Goal: Task Accomplishment & Management: Use online tool/utility

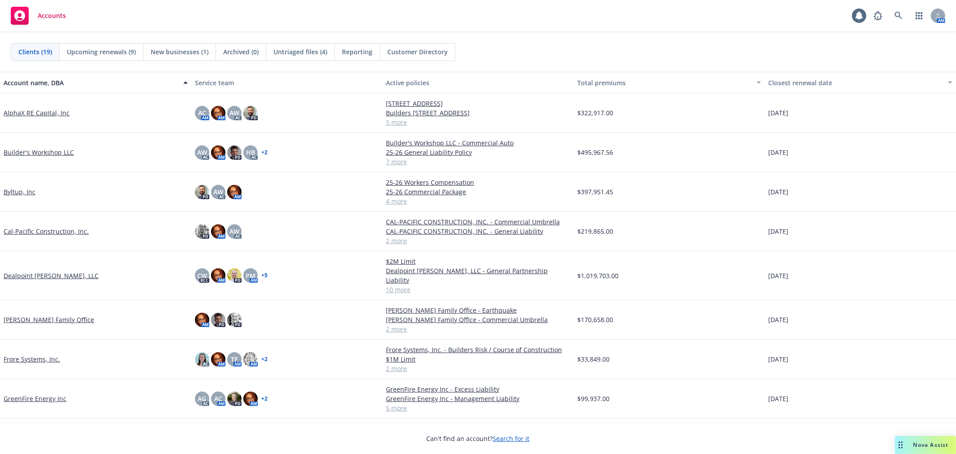
click at [47, 384] on div "GreenFire Energy Inc" at bounding box center [95, 398] width 191 height 39
click at [47, 394] on link "GreenFire Energy Inc" at bounding box center [35, 398] width 63 height 9
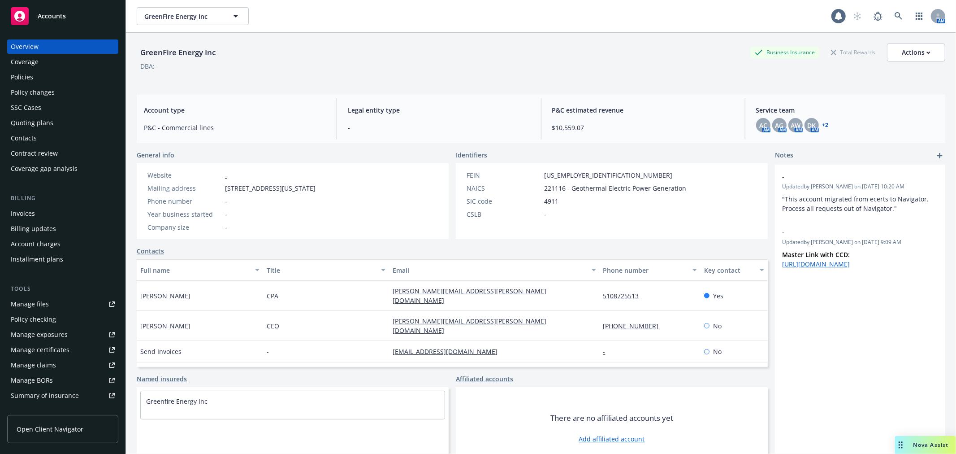
click at [56, 126] on div "Quoting plans" at bounding box center [63, 123] width 104 height 14
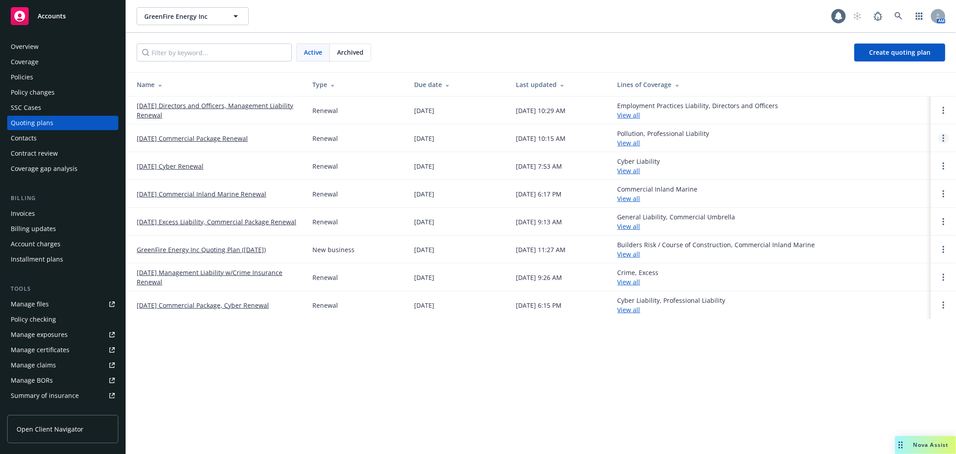
click at [943, 139] on icon "Open options" at bounding box center [944, 137] width 2 height 7
click at [898, 81] on span "Copy logging email" at bounding box center [897, 77] width 78 height 9
click at [940, 138] on link "Open options" at bounding box center [943, 138] width 11 height 11
click at [889, 78] on span "Copy logging email" at bounding box center [897, 77] width 78 height 9
click at [51, 75] on div "Policies" at bounding box center [63, 77] width 104 height 14
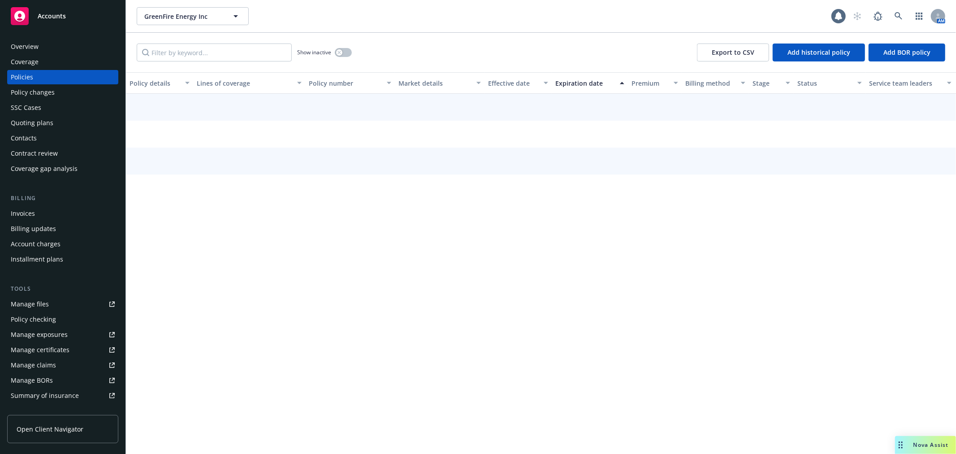
click at [42, 213] on div "Invoices" at bounding box center [63, 213] width 104 height 14
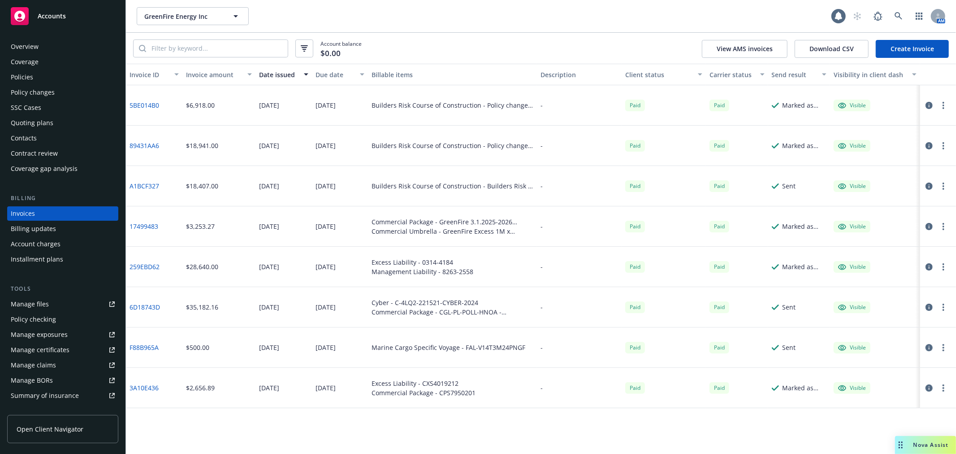
click at [27, 77] on div "Policies" at bounding box center [22, 77] width 22 height 14
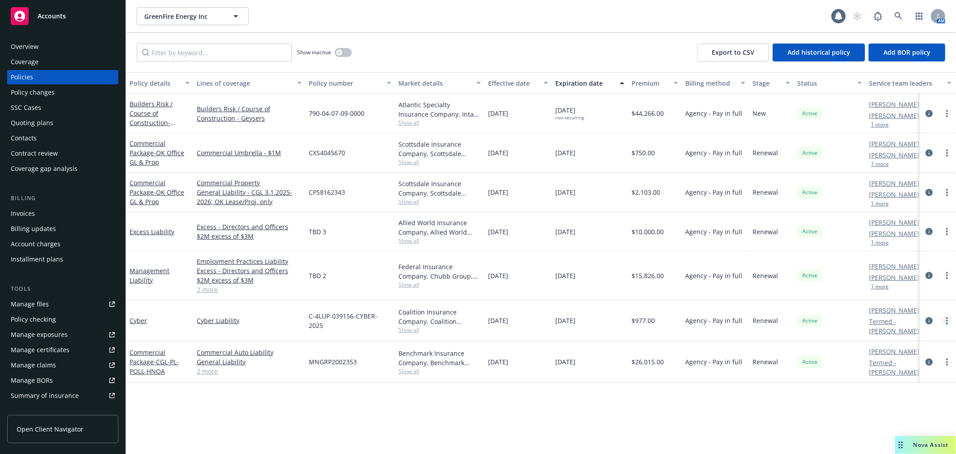
click at [947, 319] on icon "more" at bounding box center [947, 320] width 2 height 7
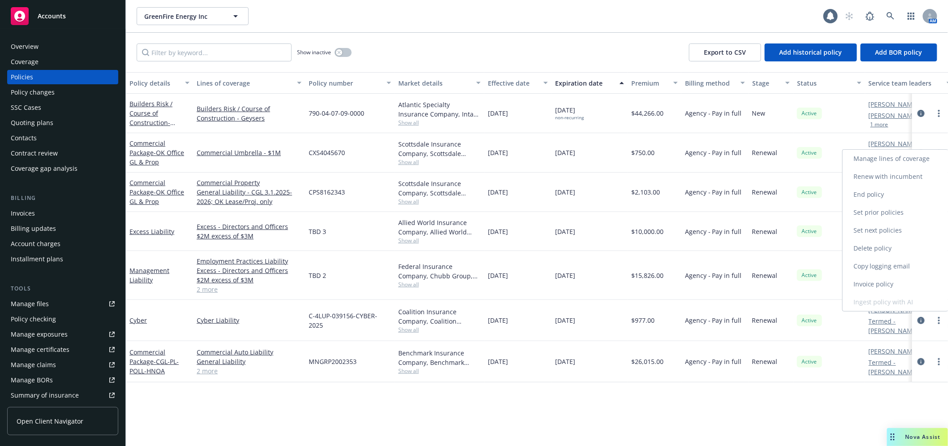
click at [914, 282] on link "Invoice policy" at bounding box center [895, 284] width 105 height 18
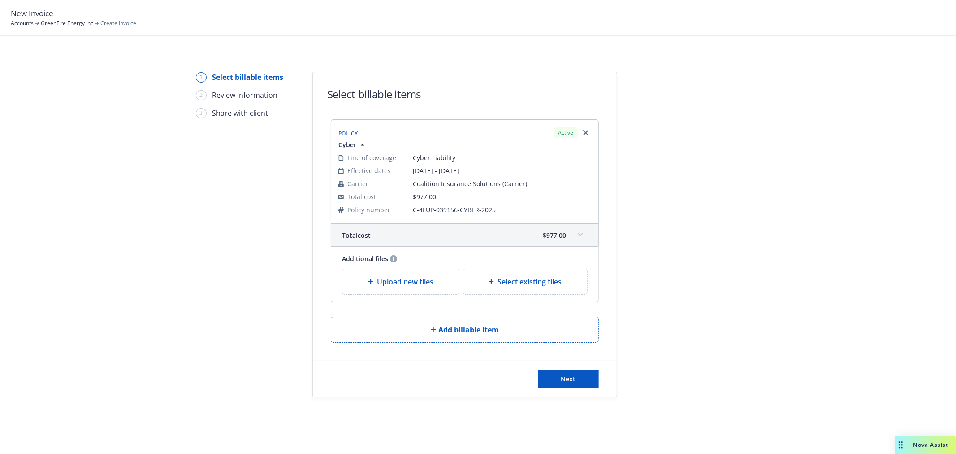
click at [419, 275] on div "Upload new files" at bounding box center [400, 281] width 117 height 25
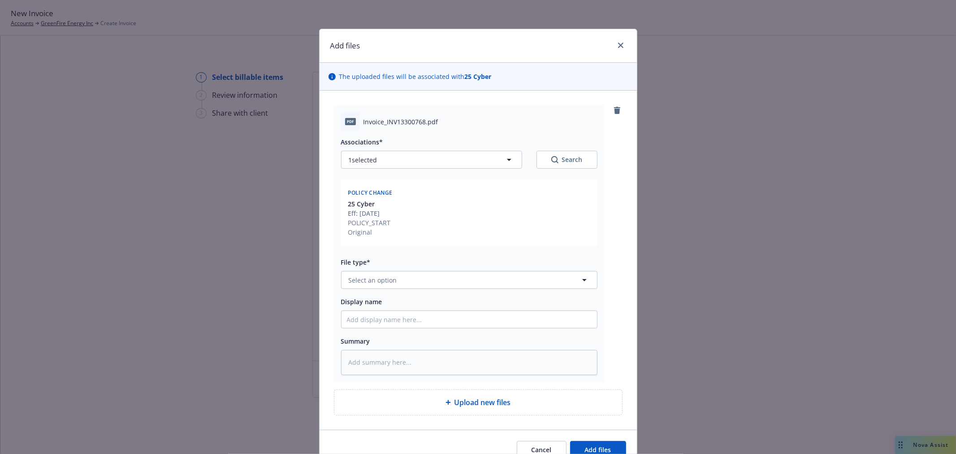
type textarea "x"
click at [398, 282] on button "Select an option" at bounding box center [469, 280] width 256 height 18
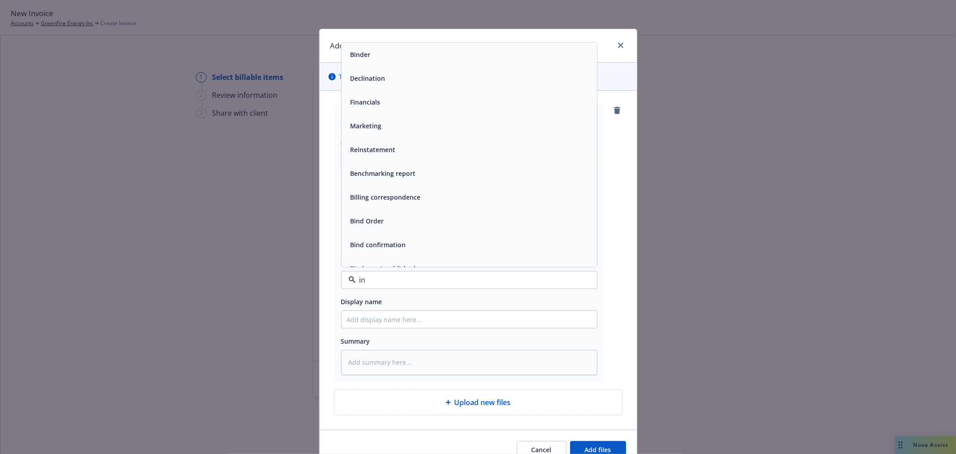
type input "inv"
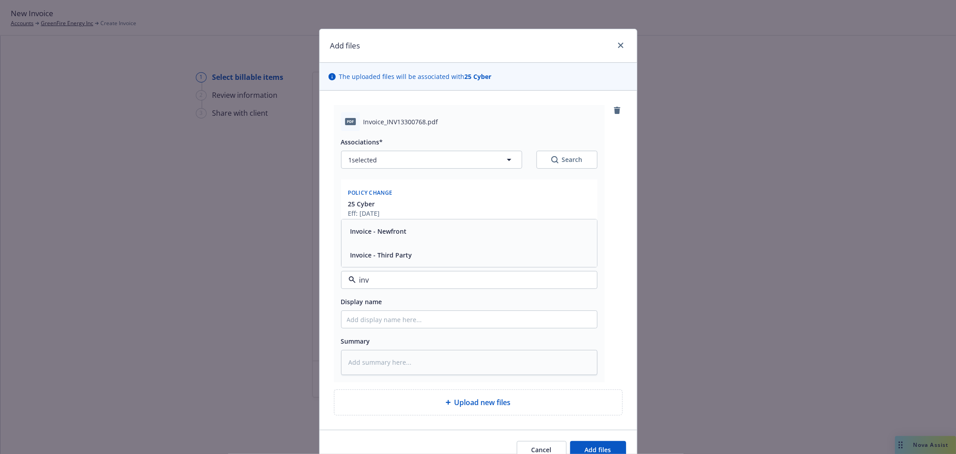
click at [404, 259] on span "Invoice - Third Party" at bounding box center [382, 255] width 62 height 9
click at [401, 325] on input "Display name" at bounding box center [470, 319] width 256 height 17
type textarea "x"
type input "2"
type textarea "x"
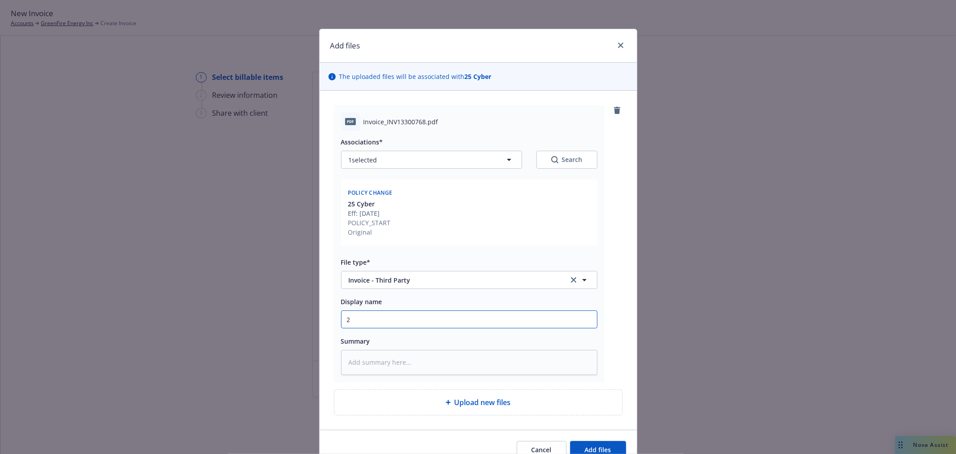
type input "25"
type textarea "x"
type input "25-"
type textarea "x"
type input "25-2"
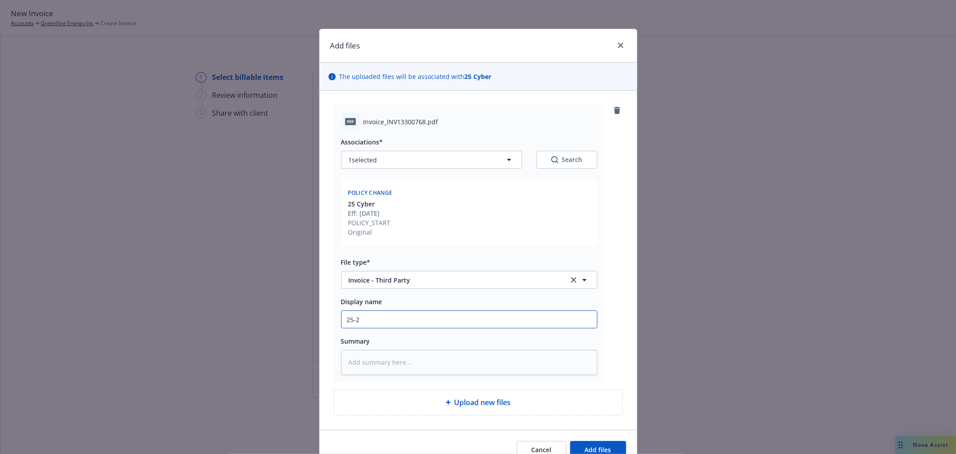
type textarea "x"
type input "25-26"
type textarea "x"
type input "25-26"
type textarea "x"
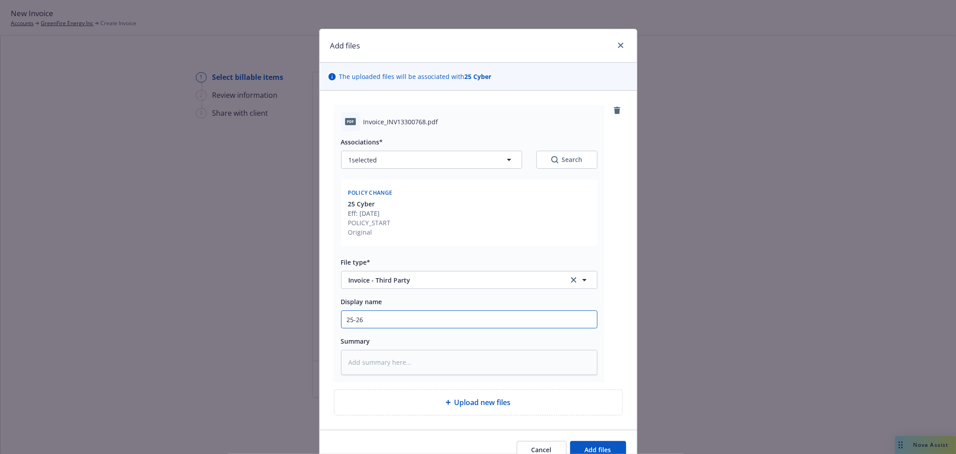
type input "25-26 C"
type textarea "x"
type input "25-26 Co"
type textarea "x"
type input "25-26 Coa"
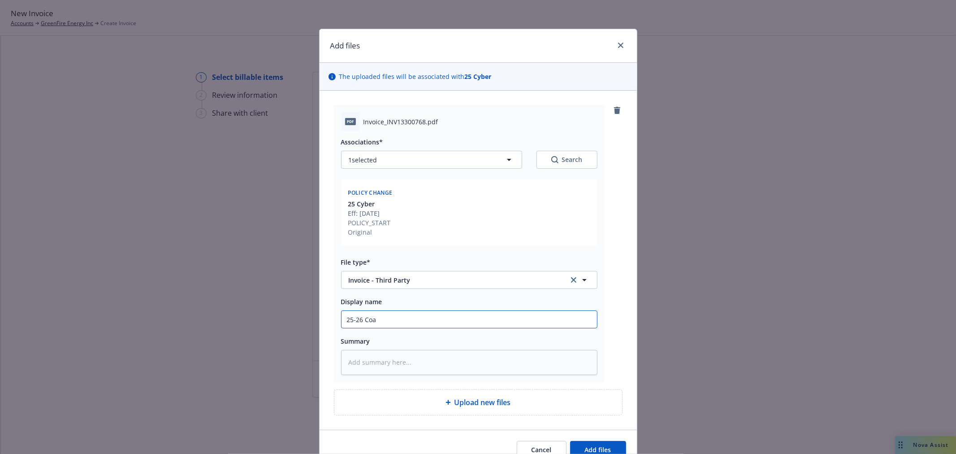
type textarea "x"
type input "25-26 Coal"
type textarea "x"
type input "25-26 Coali"
type textarea "x"
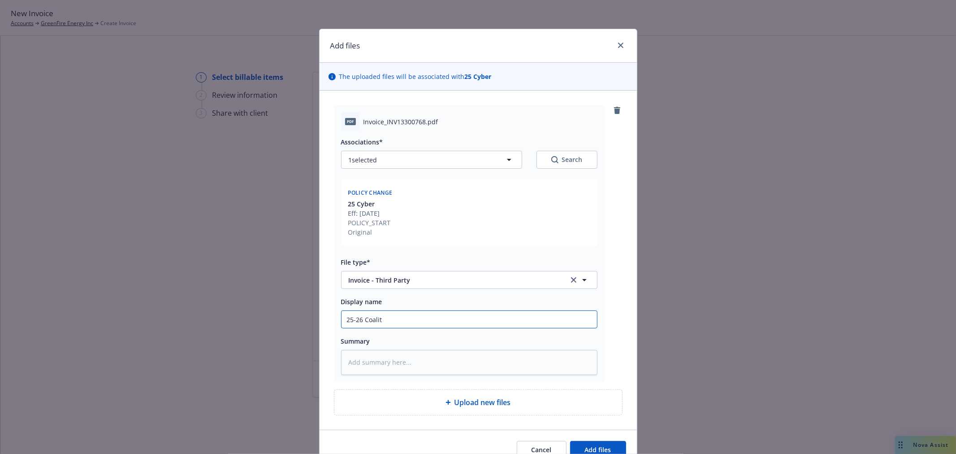
type input "25-26 Coaliti"
type textarea "x"
type input "25-26 Coalitio"
type textarea "x"
type input "25-26 Coalition"
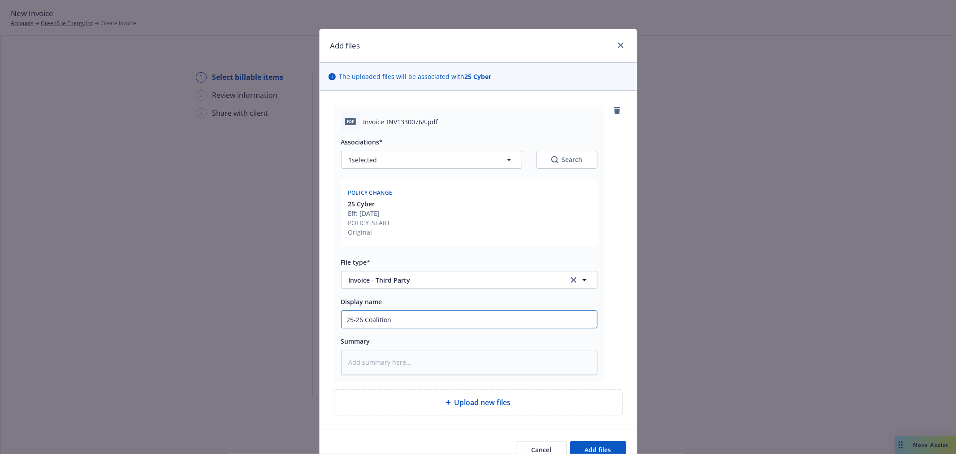
type textarea "x"
type input "25-26 Coalition"
type textarea "x"
type input "25-26 Coalition C"
type textarea "x"
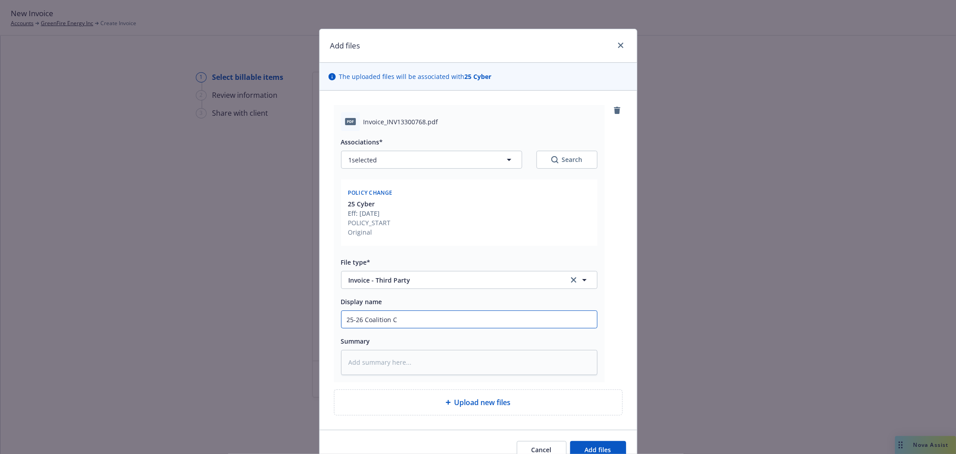
type input "25-26 Coalition Cy"
type textarea "x"
type input "25-26 Coalition Cyb"
type textarea "x"
type input "25-26 Coalition Cybe"
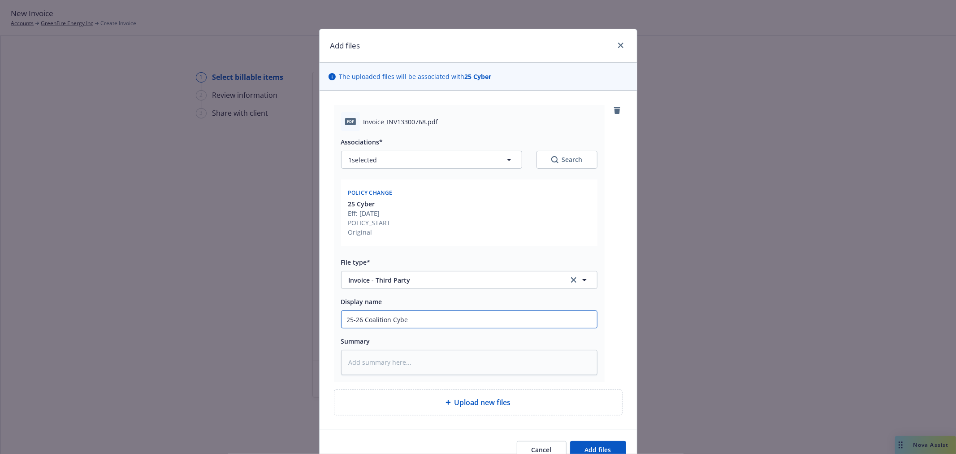
type textarea "x"
type input "25-26 Coalition Cyber"
type textarea "x"
type input "25-26 Coalition Cyber"
type textarea "x"
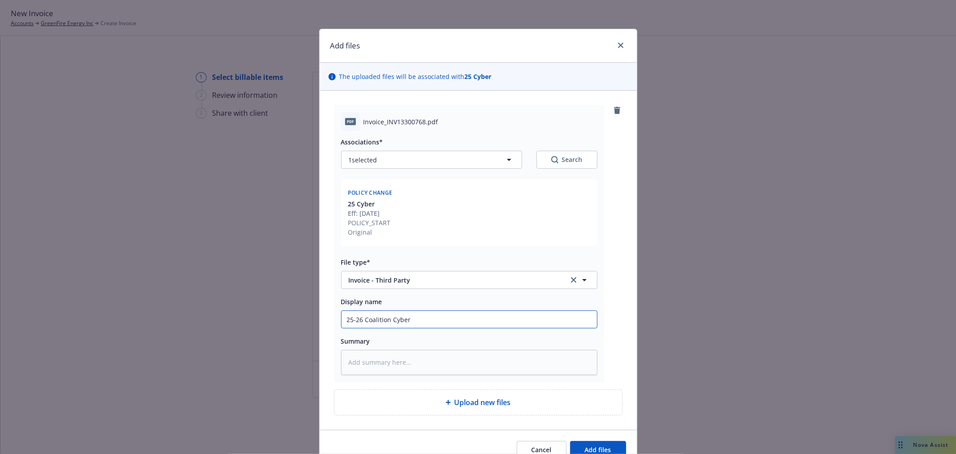
type input "25-26 Coalition Cyber I"
type textarea "x"
type input "25-26 Coalition Cyber Inv"
type textarea "x"
type input "25-26 Coalition Cyber Invo"
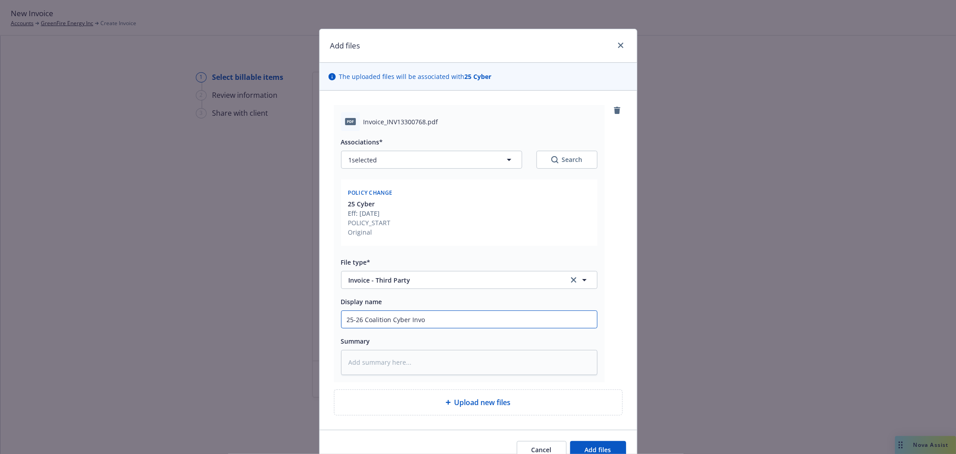
type textarea "x"
type input "25-26 Coalition Cyber Invoi"
type textarea "x"
type input "25-26 Coalition Cyber Invoice"
type textarea "x"
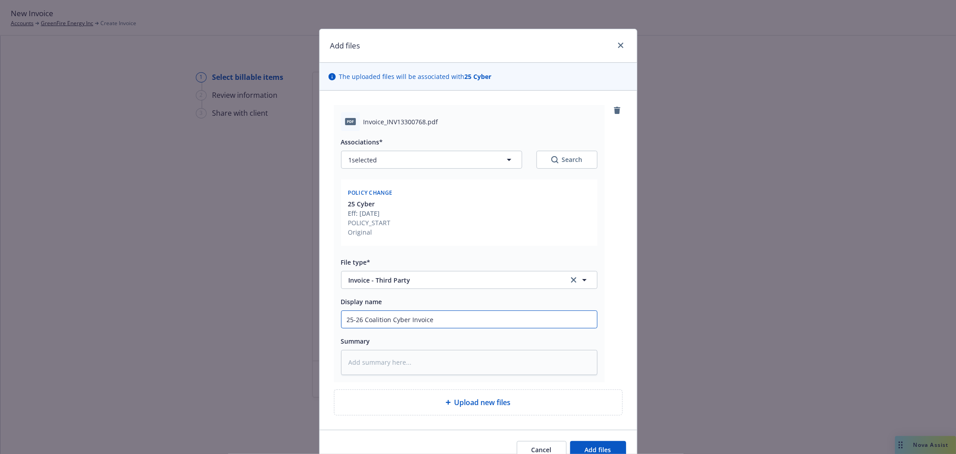
scroll to position [45, 0]
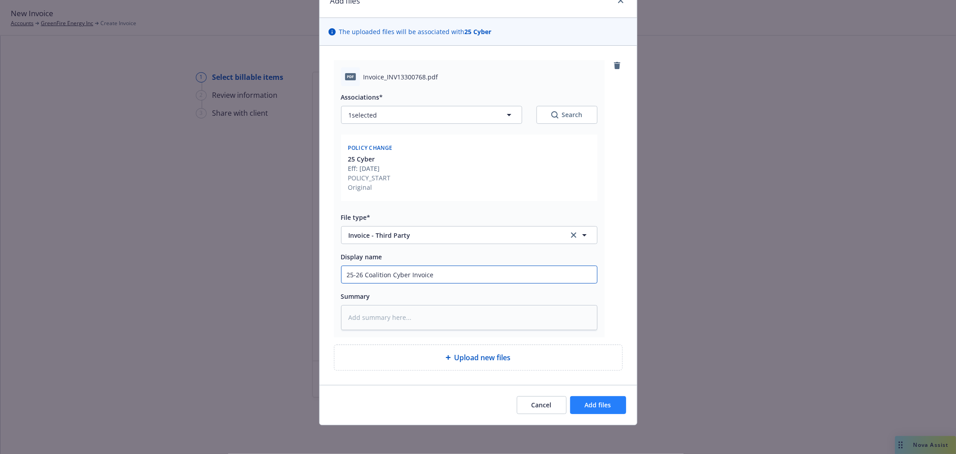
type input "25-26 Coalition Cyber Invoice"
click at [594, 404] on span "Add files" at bounding box center [598, 404] width 26 height 9
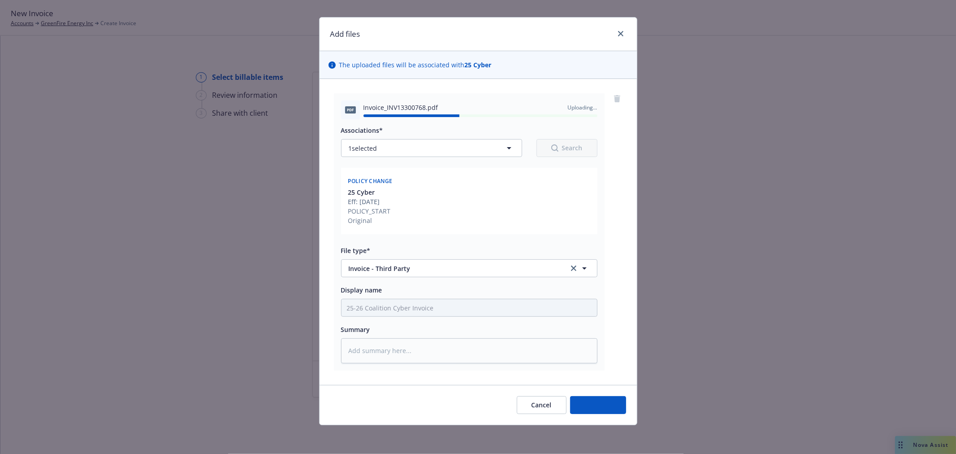
type textarea "x"
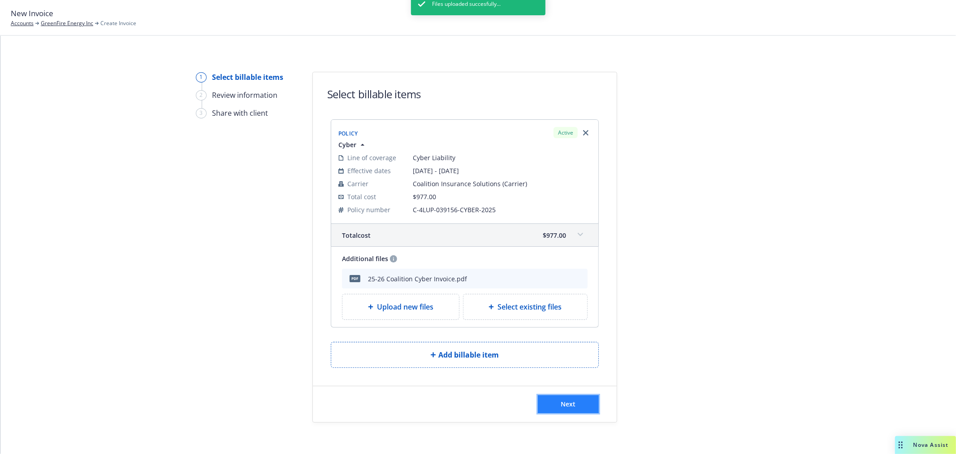
click at [559, 397] on button "Next" at bounding box center [568, 404] width 61 height 18
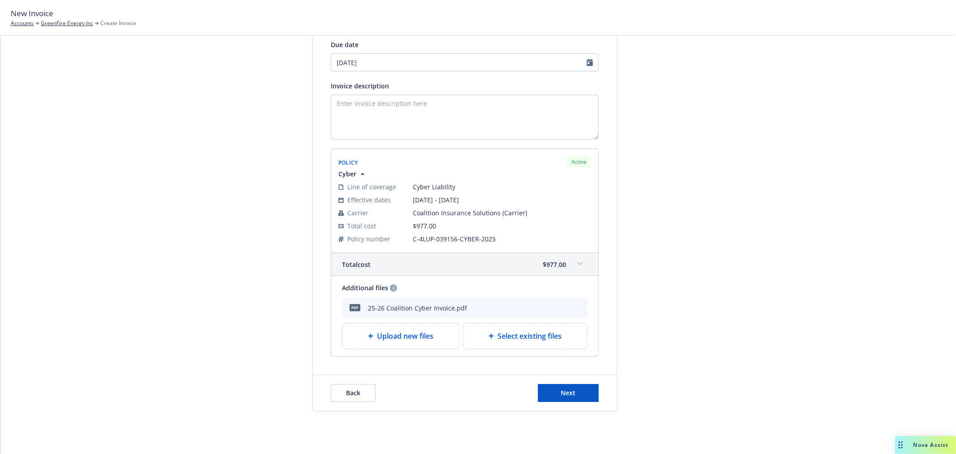
scroll to position [137, 0]
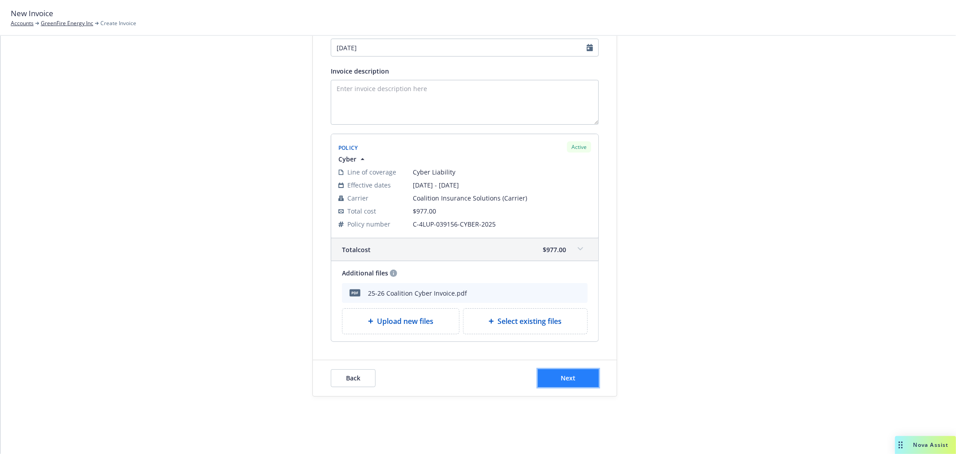
click at [570, 374] on span "Next" at bounding box center [568, 377] width 15 height 9
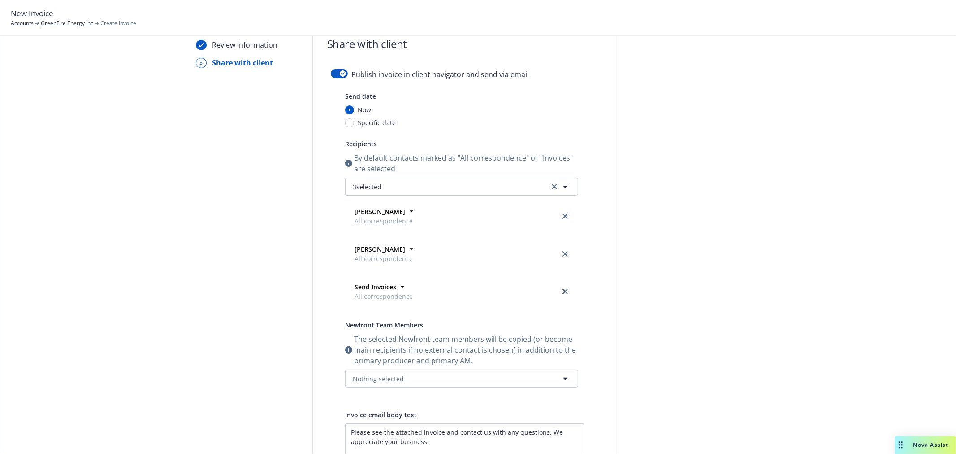
scroll to position [37, 0]
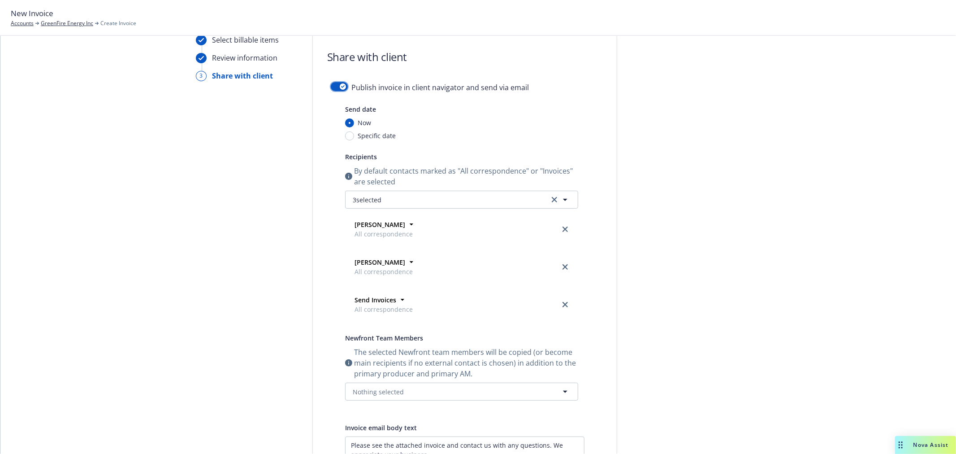
click at [341, 85] on icon "button" at bounding box center [343, 86] width 4 height 3
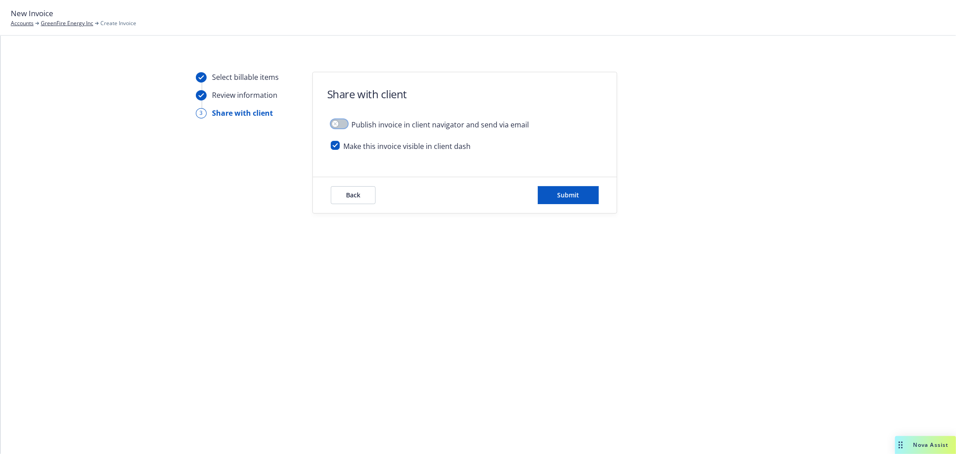
scroll to position [0, 0]
click at [576, 195] on span "Submit" at bounding box center [569, 195] width 22 height 9
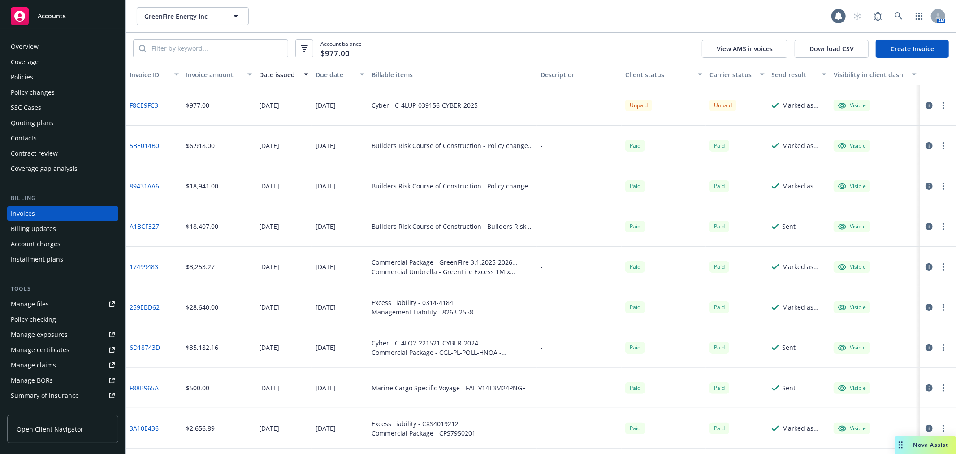
click at [527, 45] on div "Account balance $977.00 View AMS invoices Download CSV Create Invoice" at bounding box center [541, 48] width 830 height 31
click at [70, 73] on div "Policies" at bounding box center [63, 77] width 104 height 14
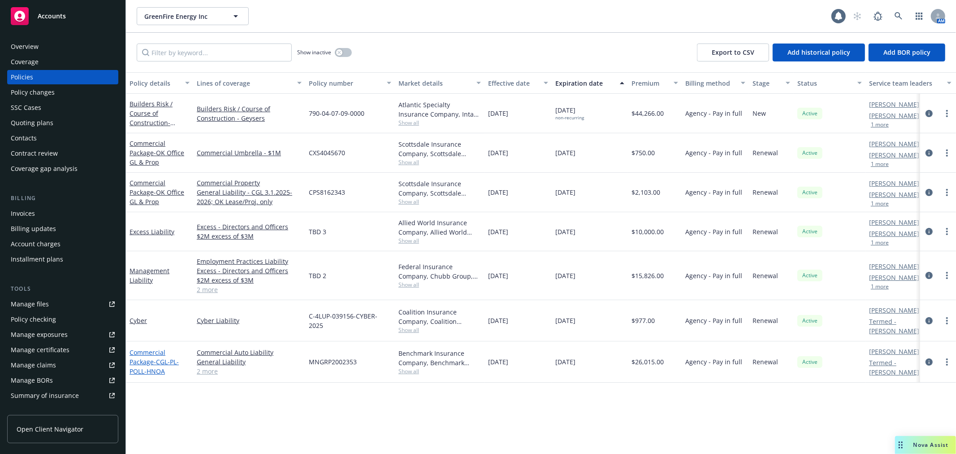
click at [142, 367] on span "- CGL-PL-POLL-HNOA" at bounding box center [154, 366] width 49 height 18
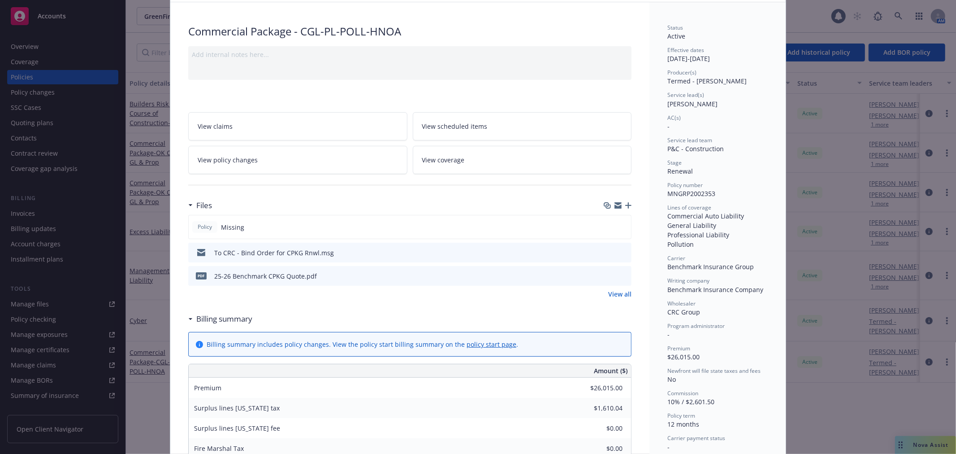
scroll to position [100, 0]
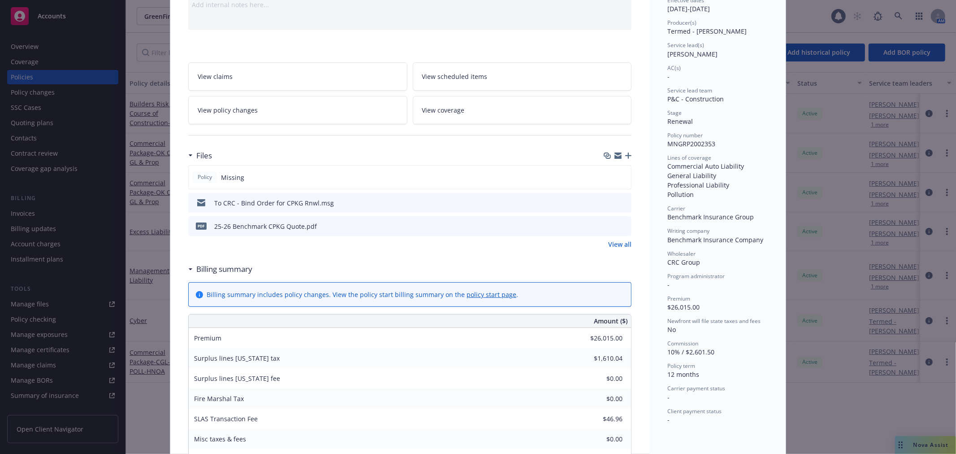
click at [625, 155] on icon "button" at bounding box center [628, 155] width 6 height 6
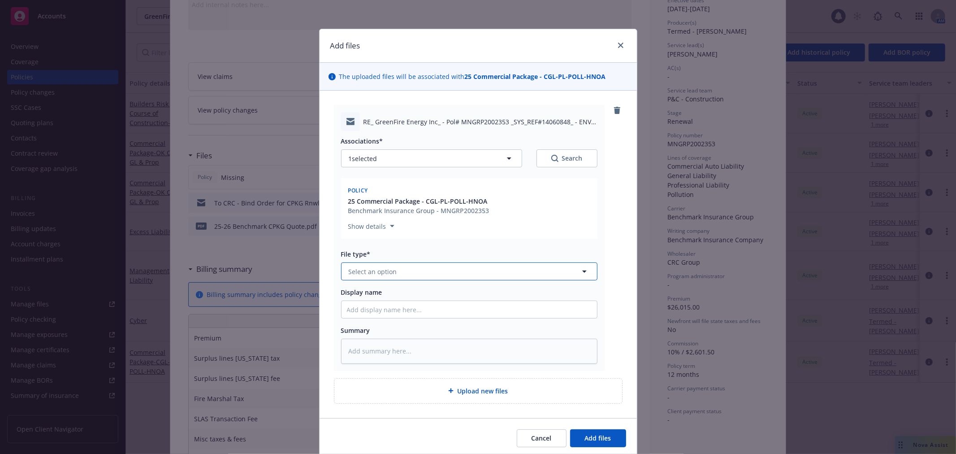
click at [377, 274] on span "Select an option" at bounding box center [373, 271] width 48 height 9
type input "bind"
click at [370, 294] on div "Binder" at bounding box center [469, 296] width 245 height 13
click at [390, 307] on input "Display name" at bounding box center [470, 309] width 256 height 17
type textarea "x"
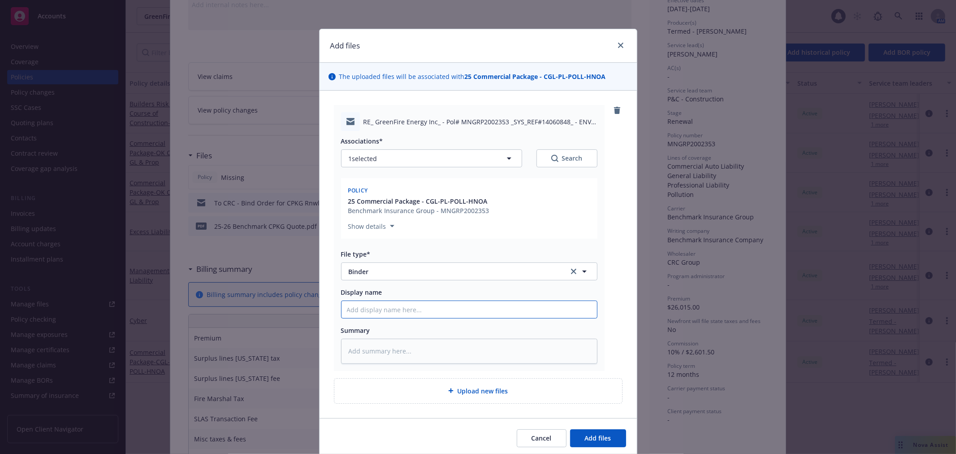
type input "2"
type textarea "x"
type input "25"
type textarea "x"
type input "25-"
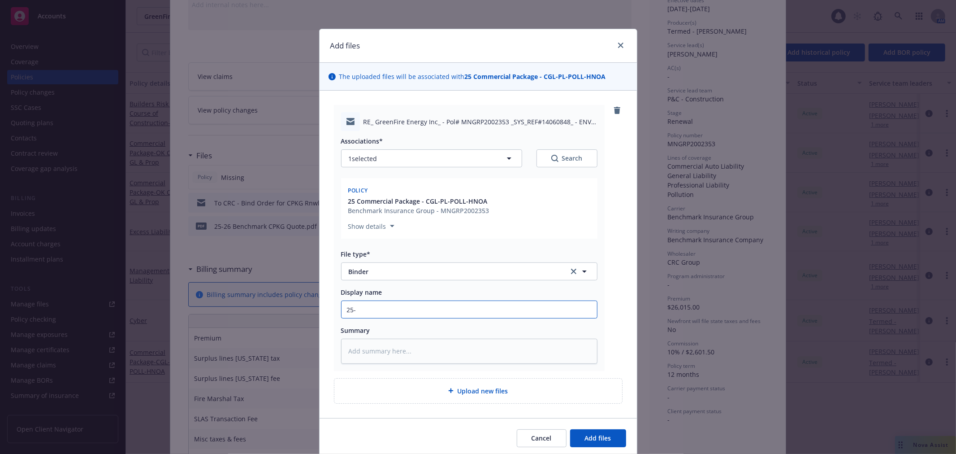
type textarea "x"
type input "25-2"
type textarea "x"
type input "25-26"
type textarea "x"
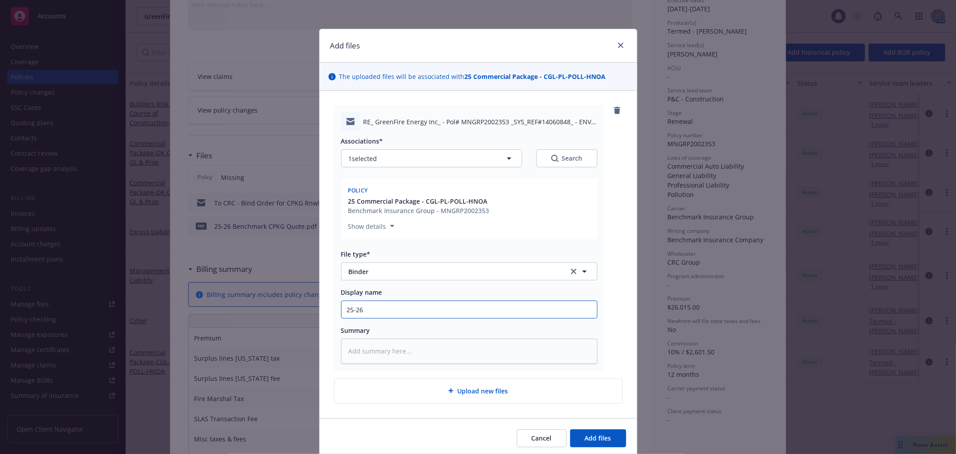
type input "25-26"
type textarea "x"
type input "25-26 B"
type textarea "x"
type input "25-26 Be"
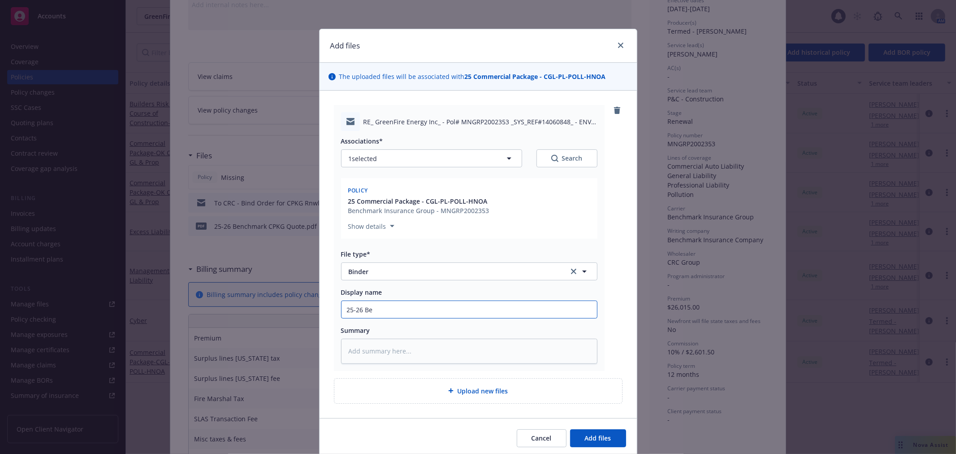
type textarea "x"
type input "25-26 Benc"
type textarea "x"
type input "25-26 Bench"
type textarea "x"
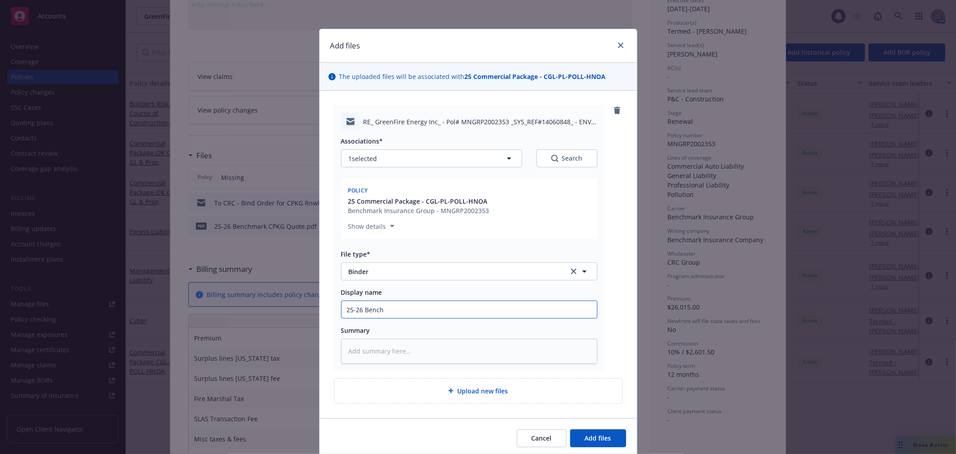
type input "25-26 Benchm"
type textarea "x"
type input "25-26 Benchmar"
type textarea "x"
type input "25-26 Benchmark"
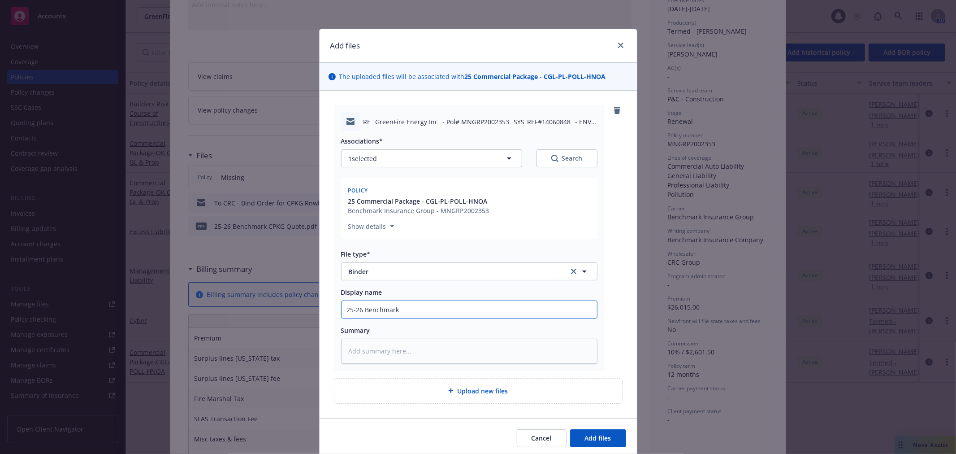
type textarea "x"
type input "25-26 Benchmark"
type textarea "x"
type input "25-26 Benchmark C"
type textarea "x"
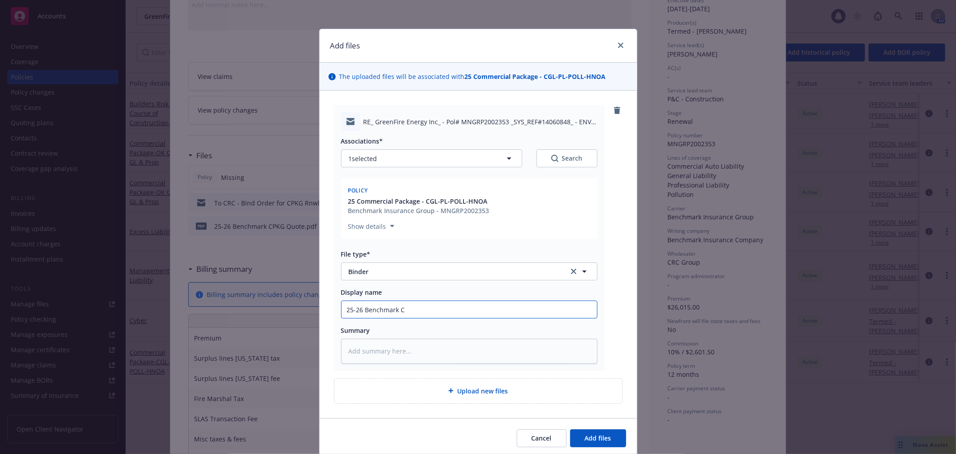
type input "25-26 Benchmark CP"
type textarea "x"
type input "25-26 Benchmark CPK"
type textarea "x"
type input "25-26 Benchmark CPKG"
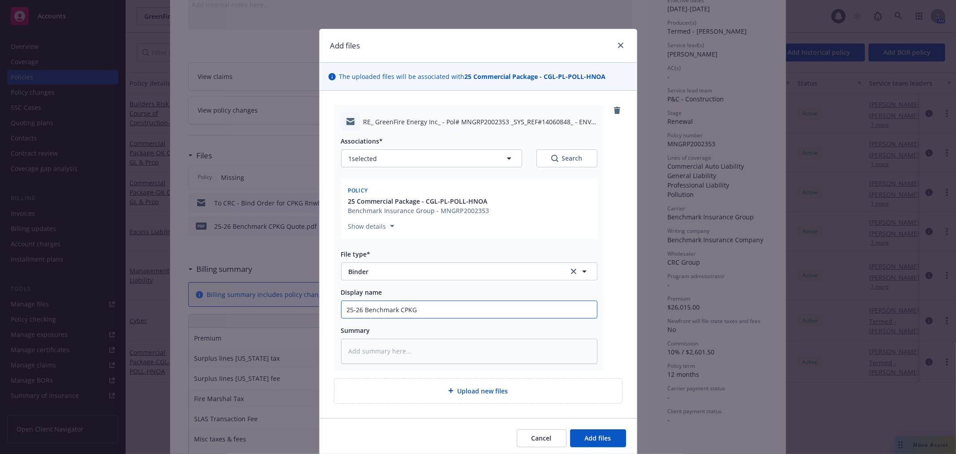
type textarea "x"
type input "25-26 Benchmark CPKG"
type textarea "x"
type input "25-26 Benchmark CPKG B"
type textarea "x"
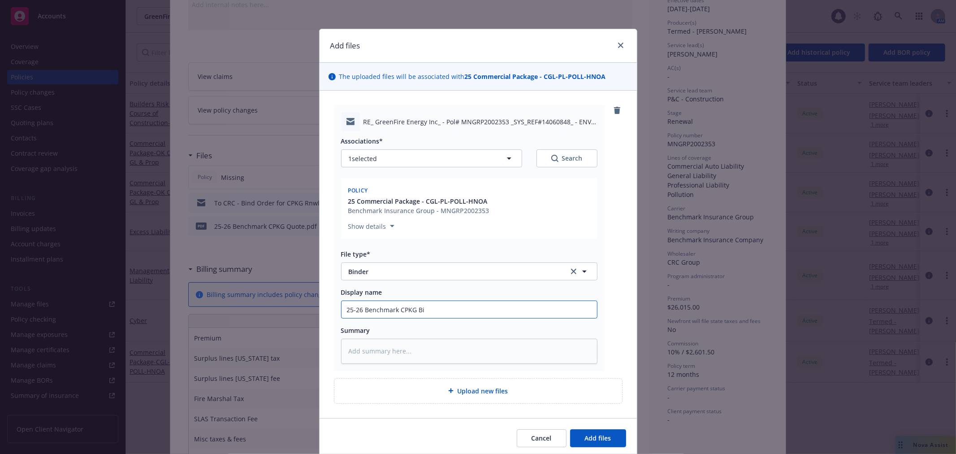
type input "25-26 Benchmark CPKG Bin"
type textarea "x"
type input "25-26 Benchmark CPKG Bind"
type textarea "x"
type input "25-26 Benchmark CPKG Binde"
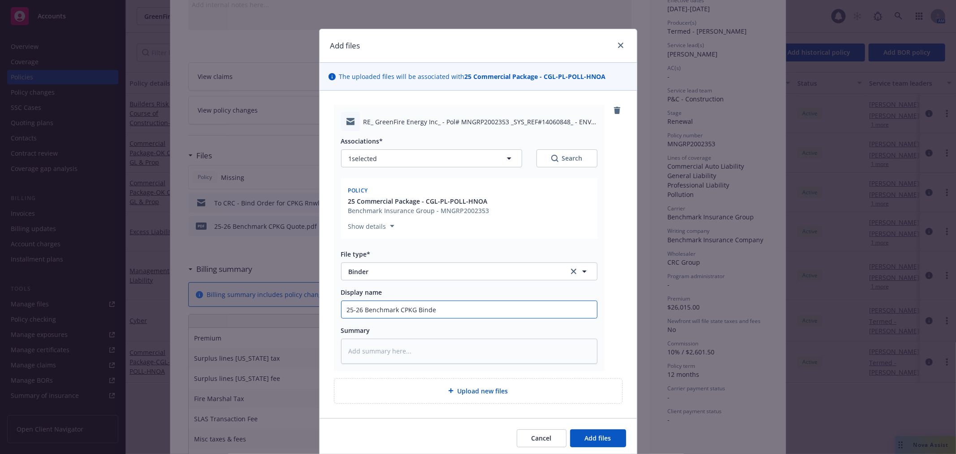
type textarea "x"
type input "25-26 Benchmark CPKG Binder"
type textarea "x"
type input "25-26 Benchmark CPKG Binder &"
type textarea "x"
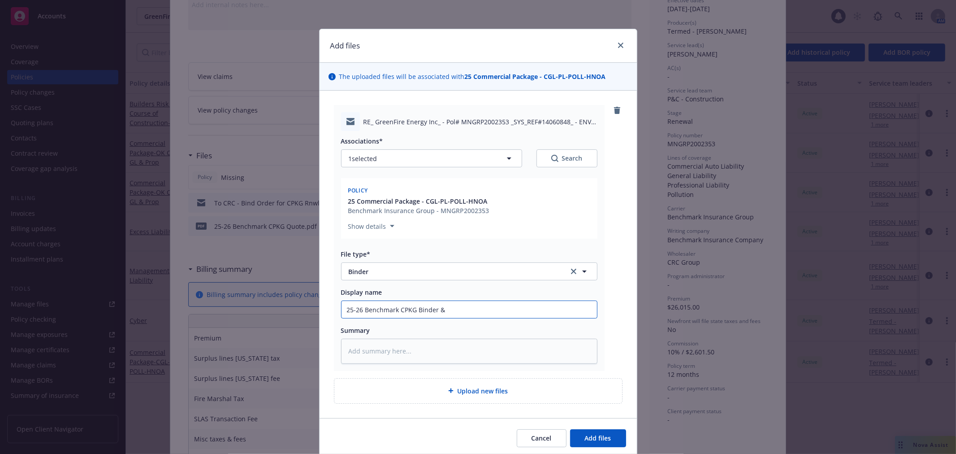
type input "25-26 Benchmark CPKG Binder &"
type textarea "x"
type input "25-26 Benchmark CPKG Binder & I"
type textarea "x"
type input "25-26 Benchmark CPKG Binder & In"
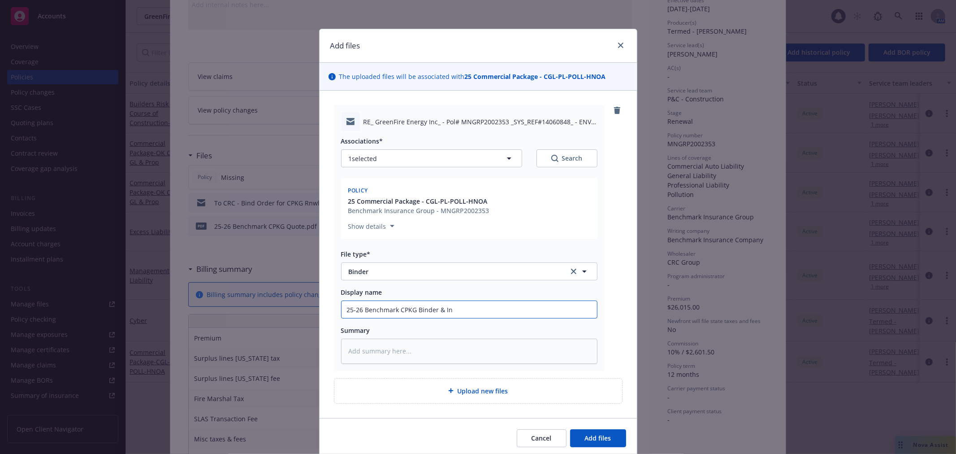
type textarea "x"
type input "25-26 Benchmark CPKG Binder & Invo"
type textarea "x"
type input "25-26 Benchmark CPKG Binder & Invouic"
type textarea "x"
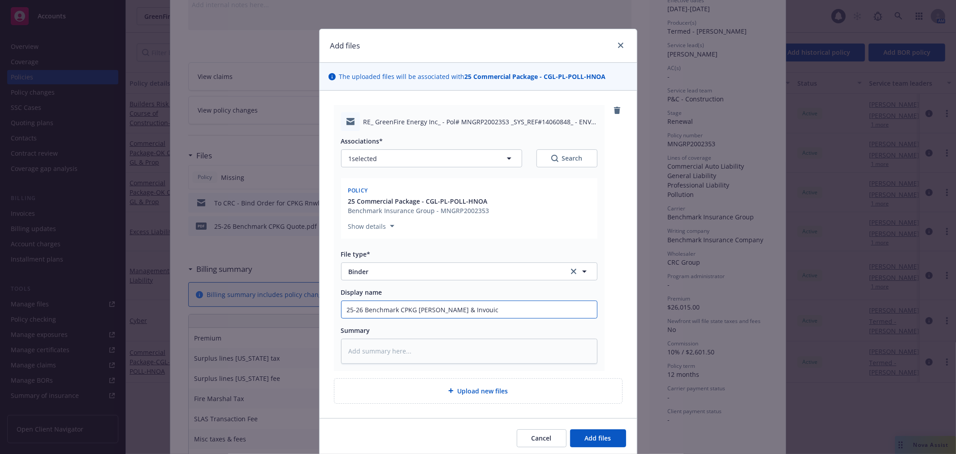
type input "25-26 Benchmark CPKG Binder & Invouice"
type textarea "x"
type input "25-26 Benchmark CPKG Binder & Invouic"
type textarea "x"
type input "25-26 Benchmark CPKG Binder & Invoui"
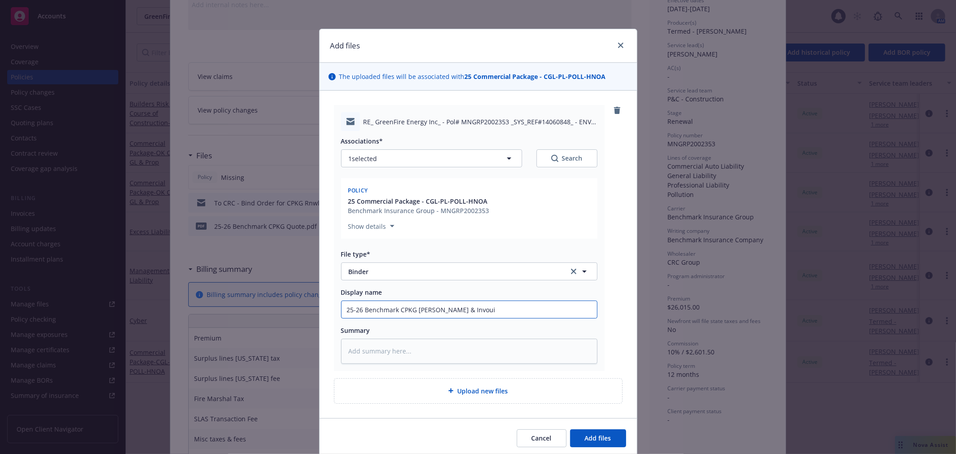
type textarea "x"
type input "25-26 Benchmark CPKG Binder & Invou"
type textarea "x"
type input "25-26 Benchmark CPKG Binder & Invo"
type textarea "x"
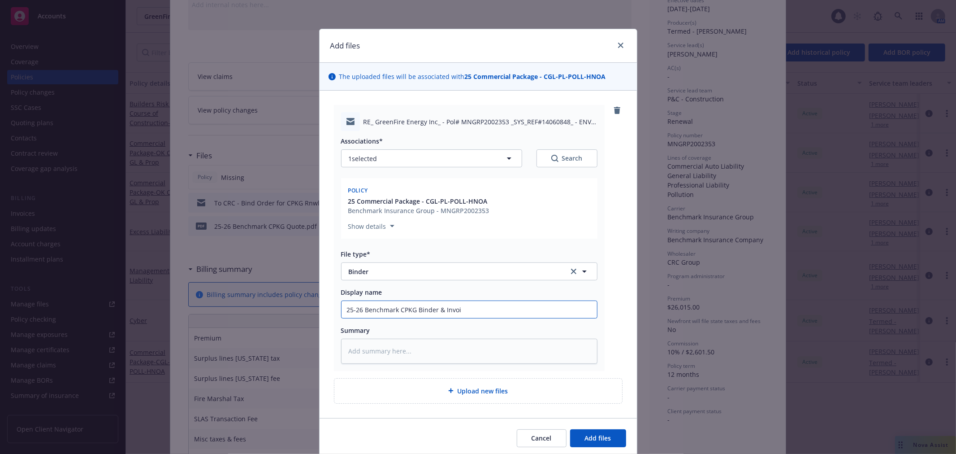
type input "25-26 Benchmark CPKG Binder & Invoic"
type textarea "x"
type input "25-26 Benchmark CPKG Binder & Invoice"
type textarea "x"
type input "25-26 Benchmark CPKG Binder & Invoice"
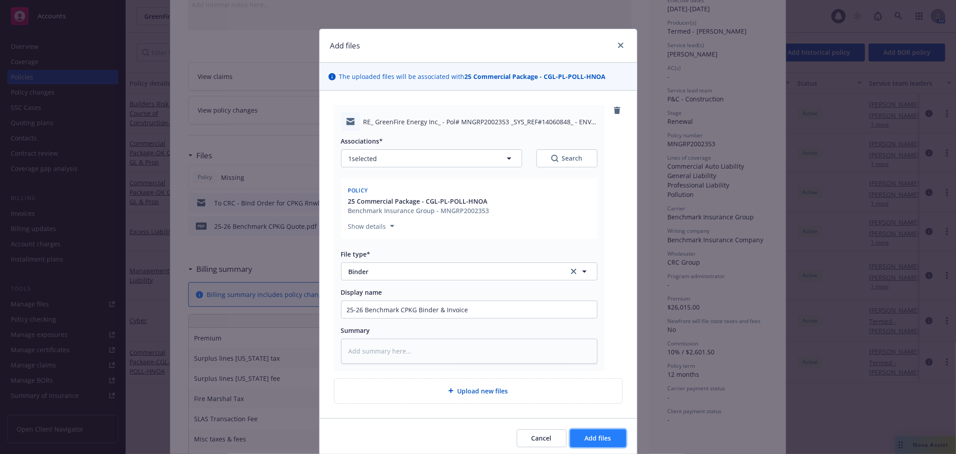
click at [586, 437] on span "Add files" at bounding box center [598, 437] width 26 height 9
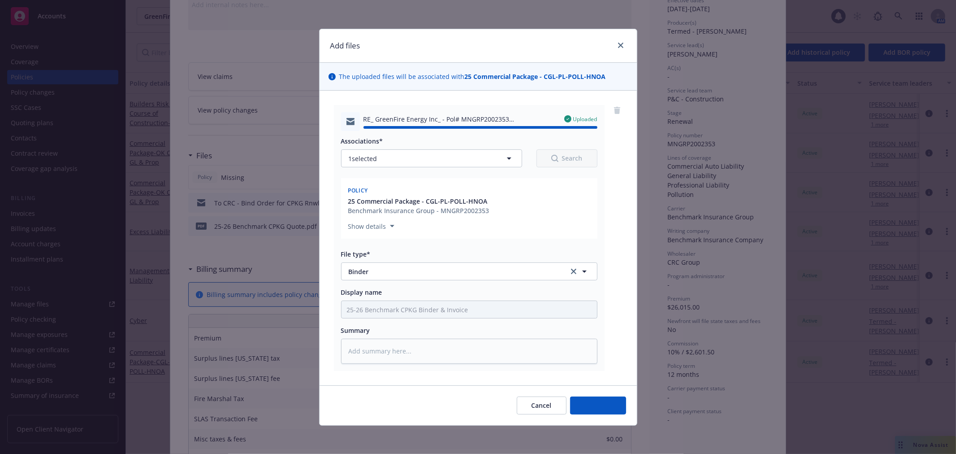
type textarea "x"
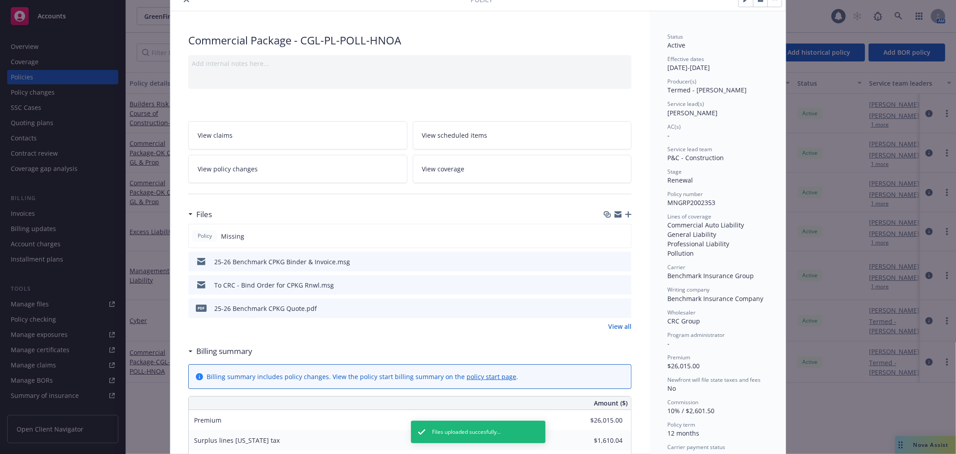
scroll to position [0, 0]
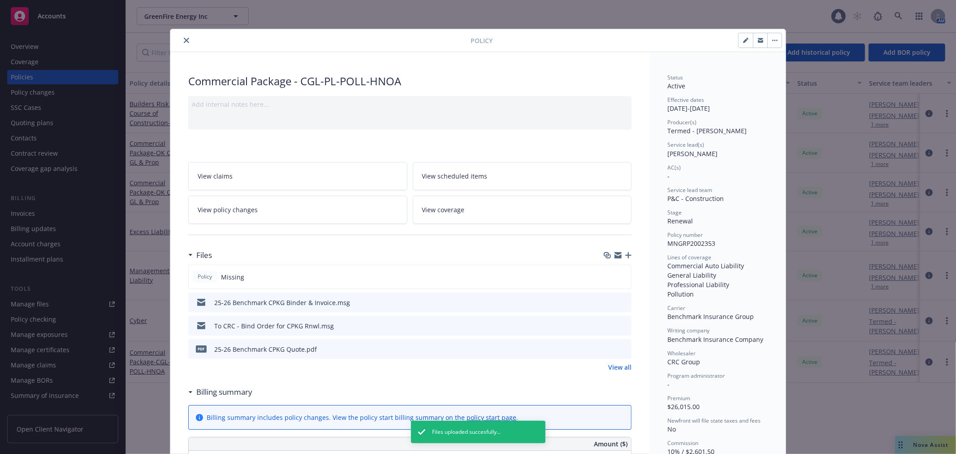
click at [776, 40] on icon "button" at bounding box center [776, 40] width 1 height 1
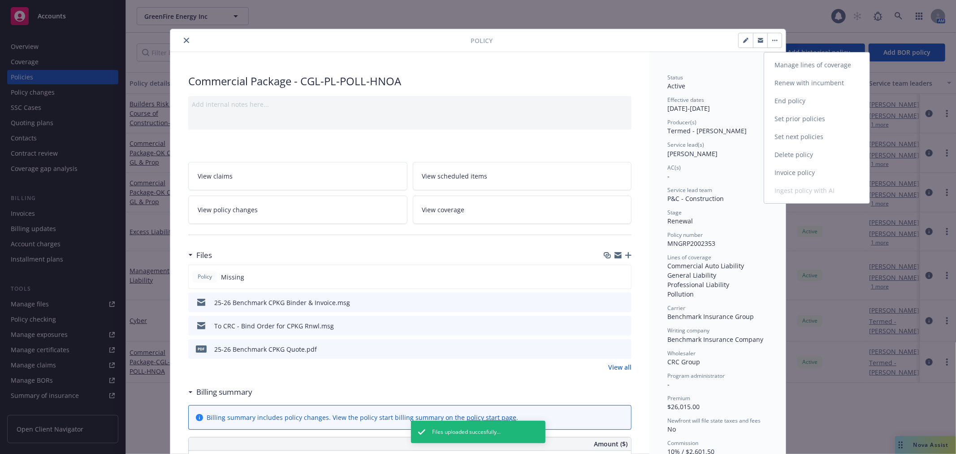
click at [789, 172] on link "Invoice policy" at bounding box center [816, 173] width 105 height 18
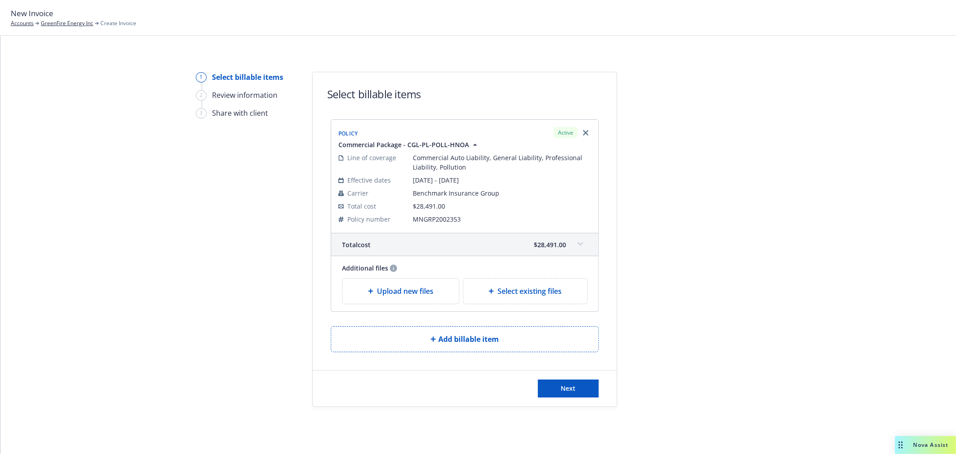
click at [404, 287] on span "Upload new files" at bounding box center [405, 291] width 56 height 11
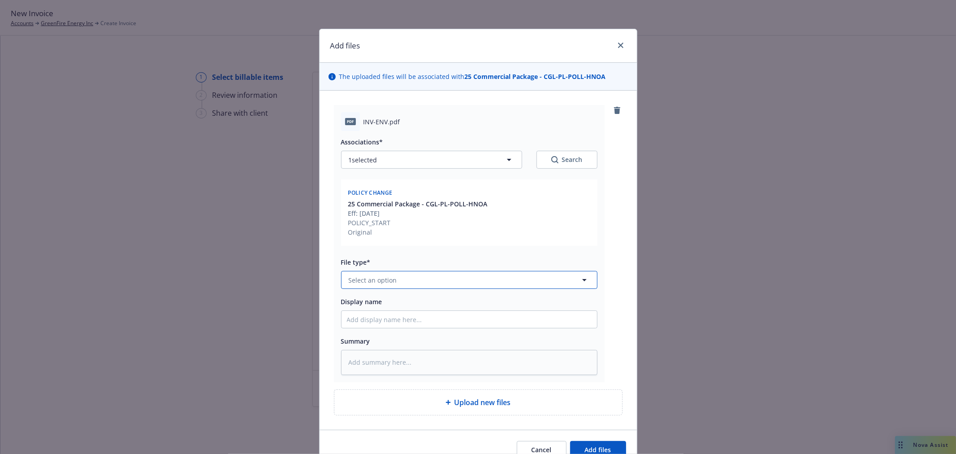
click at [406, 281] on button "Select an option" at bounding box center [469, 280] width 256 height 18
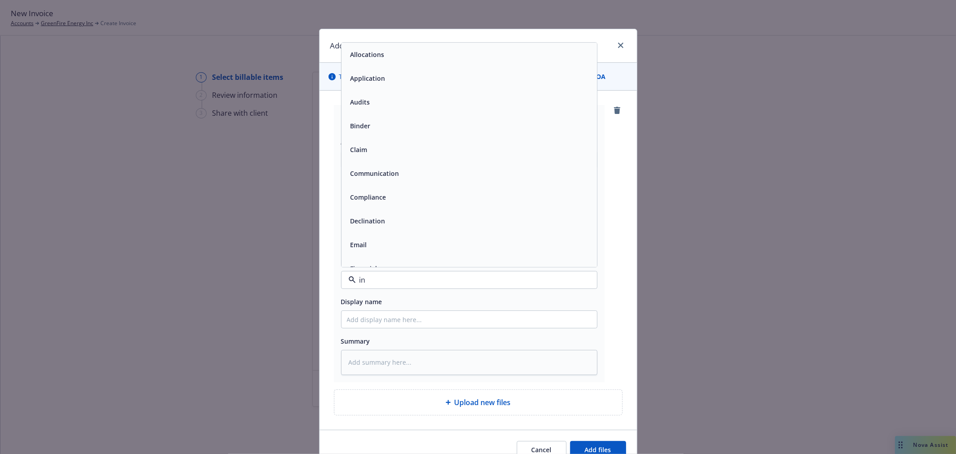
type input "inv"
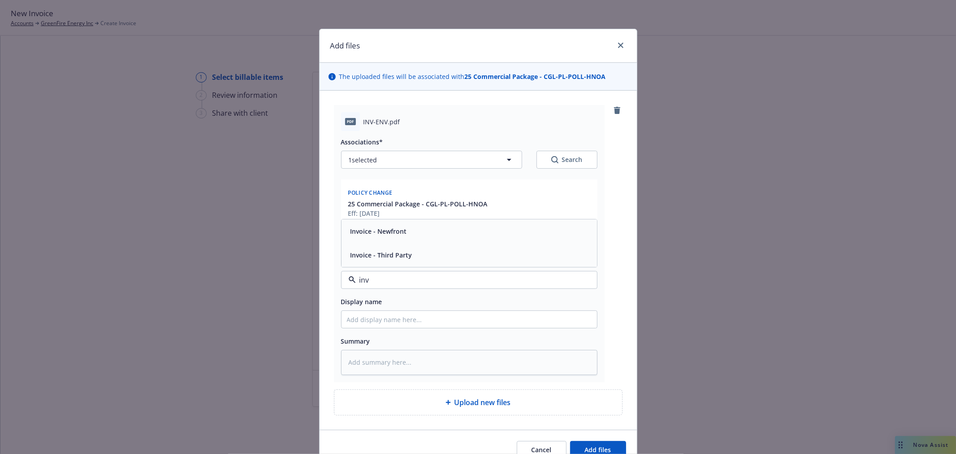
click at [407, 257] on div "Invoice - Third Party" at bounding box center [380, 255] width 67 height 13
click at [394, 317] on input "Display name" at bounding box center [470, 319] width 256 height 17
type textarea "x"
type input "2"
type textarea "x"
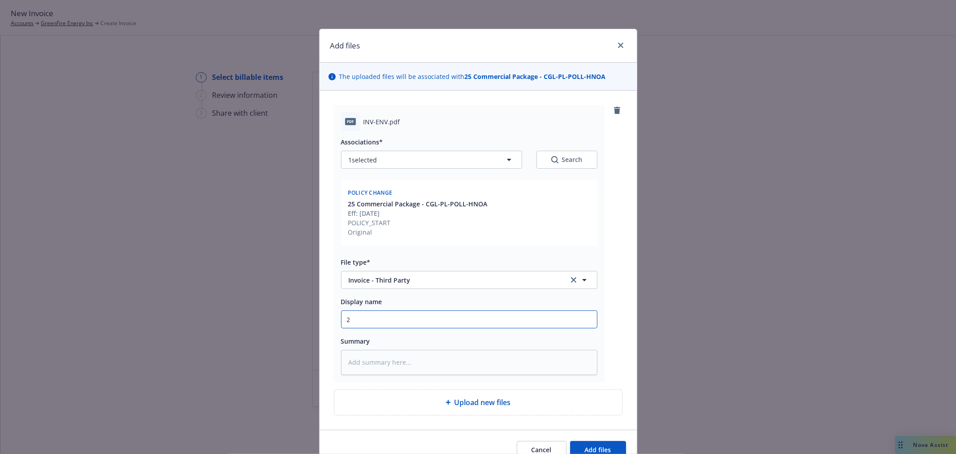
type input "25"
type textarea "x"
type input "25-"
type textarea "x"
type input "25-2"
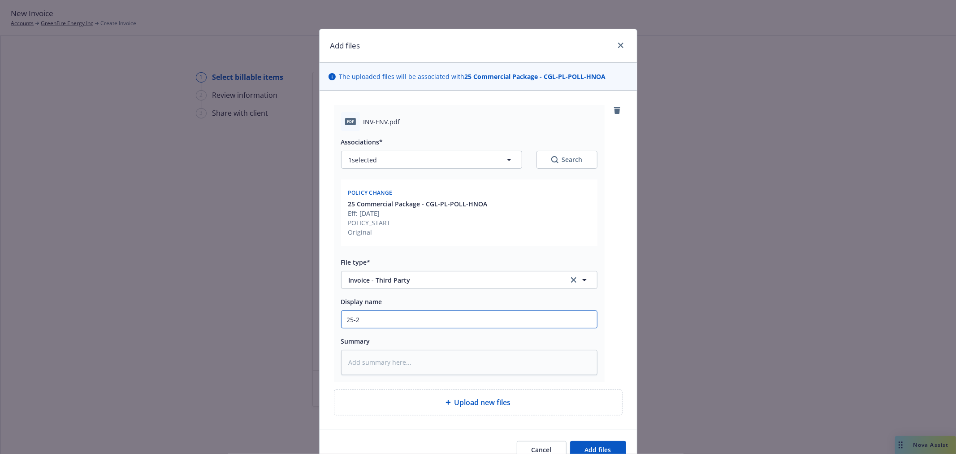
type textarea "x"
type input "25-26"
type textarea "x"
type input "25-26"
type textarea "x"
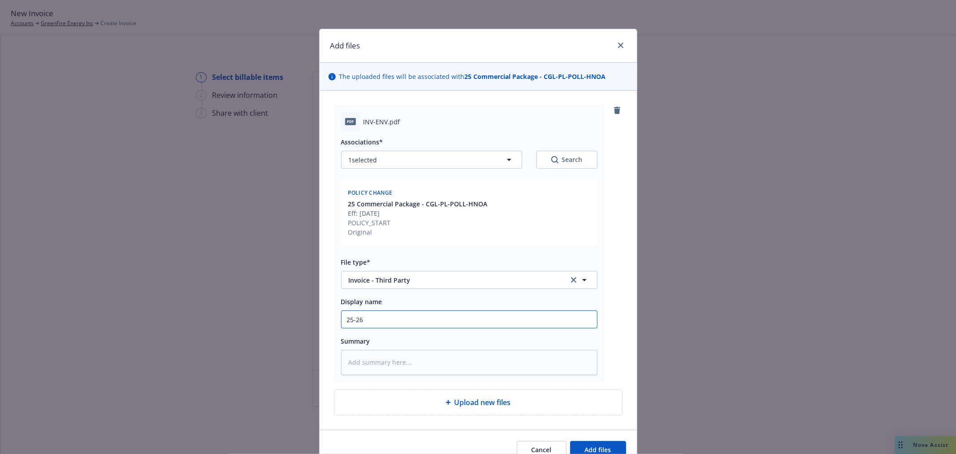
type input "25-26 C"
type textarea "x"
type input "25-26 CP"
type textarea "x"
type input "25-26 CPK"
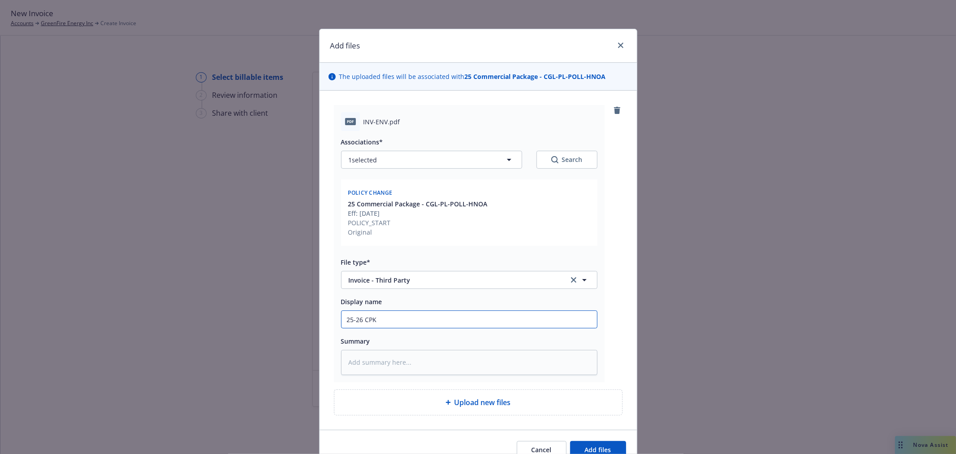
type textarea "x"
type input "25-26 CPKG"
type textarea "x"
type input "25-26 CPKG"
type textarea "x"
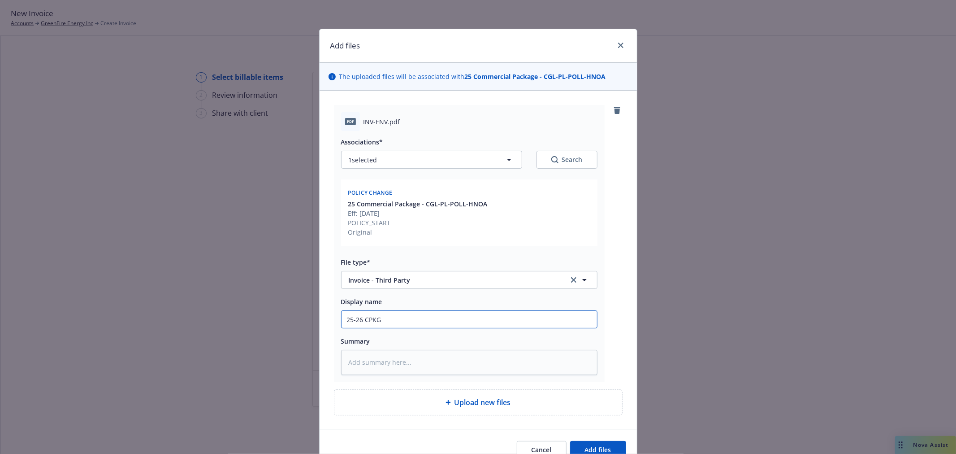
type input "25-26 CPKG C"
type textarea "x"
type input "25-26 CPKG Ca"
type textarea "x"
type input "25-26 CPKG Car"
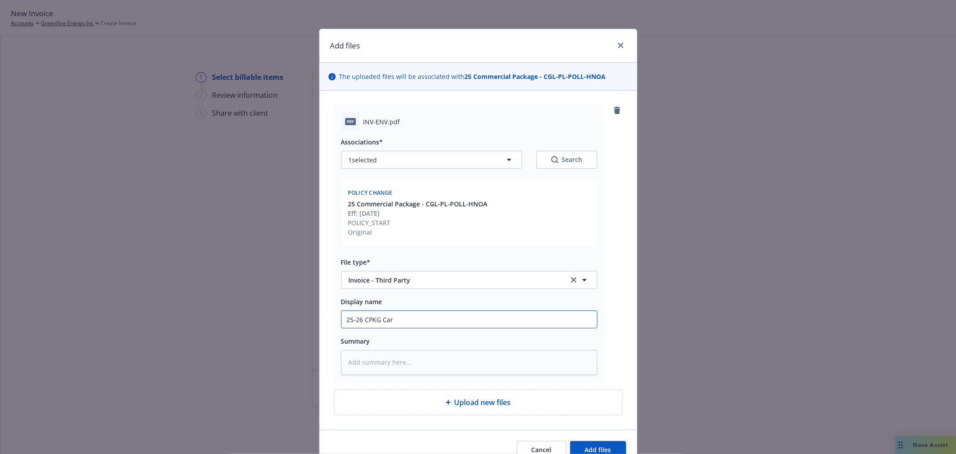
type textarea "x"
type input "25-26 CPKG Carr"
type textarea "x"
type input "25-26 CPKG Carri"
type textarea "x"
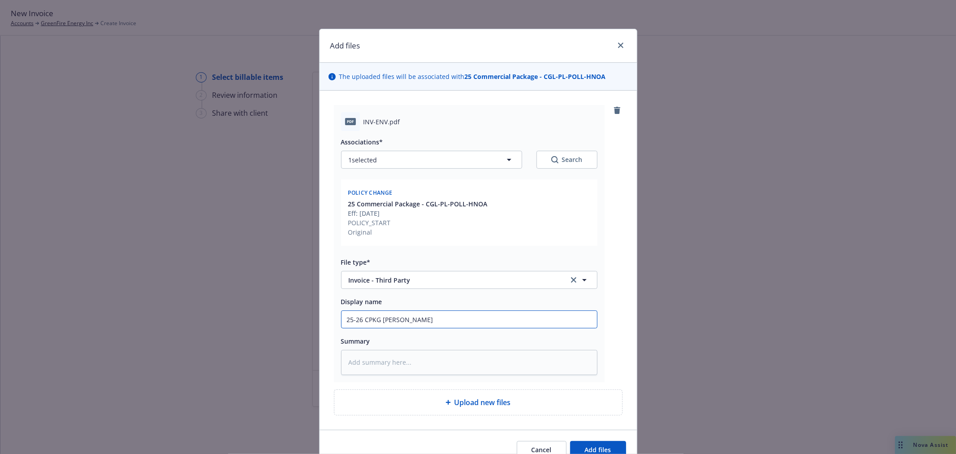
type input "25-26 CPKG Carrie"
type textarea "x"
type input "25-26 CPKG Carrier"
type textarea "x"
type input "25-26 CPKG Carrier"
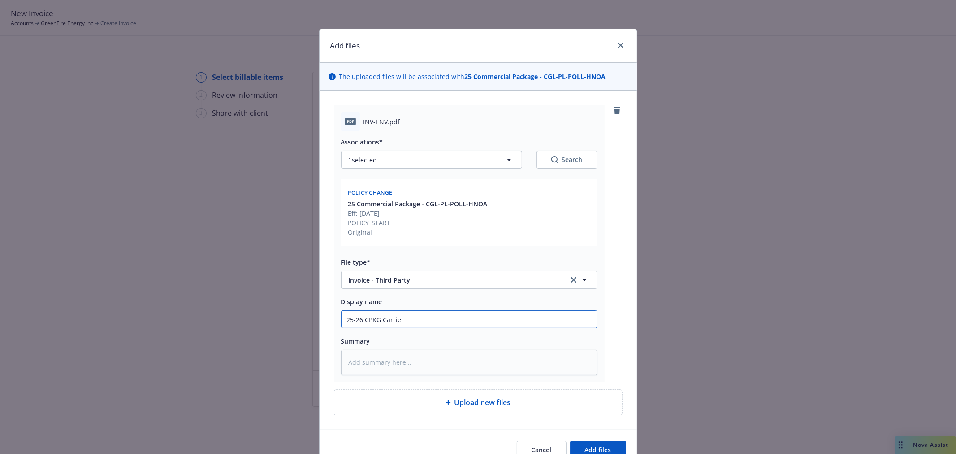
type textarea "x"
type input "25-26 CPKG Carrier I"
type textarea "x"
type input "25-26 CPKG Carrier Inv"
type textarea "x"
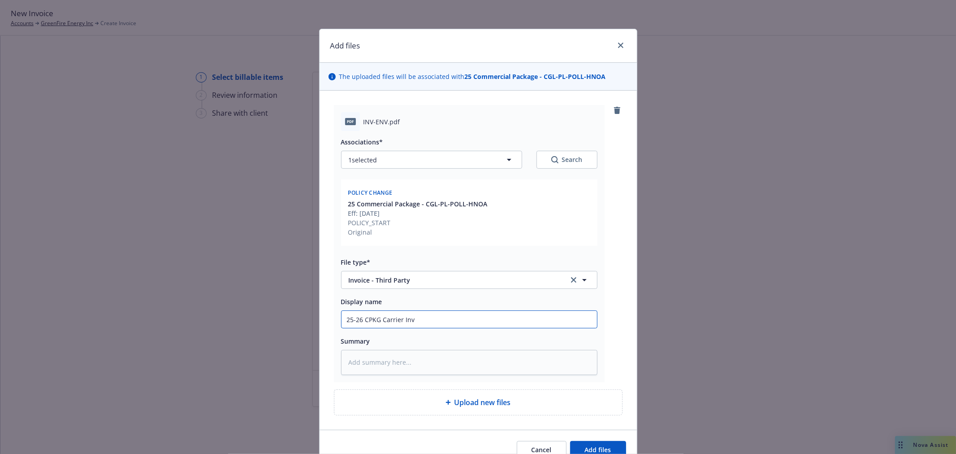
type input "25-26 CPKG Carrier Invo"
type textarea "x"
type input "25-26 CPKG Carrier Invoi"
type textarea "x"
type input "25-26 CPKG Carrier Invoic"
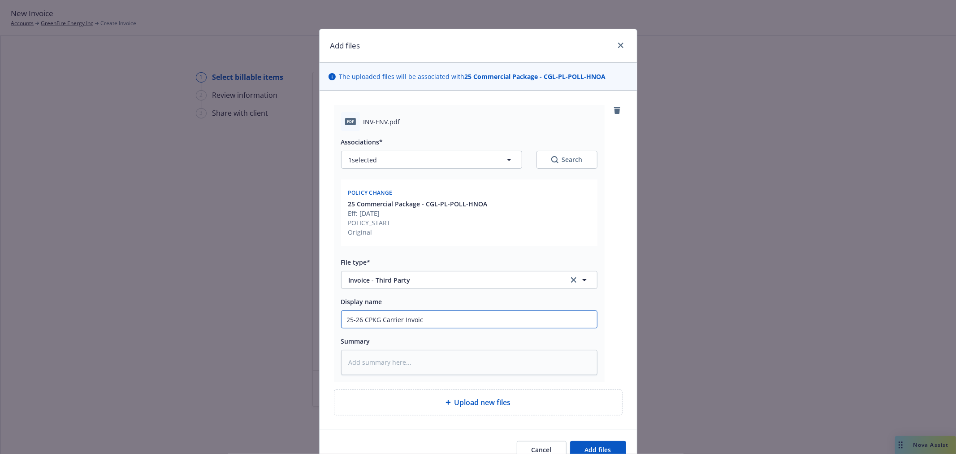
type textarea "x"
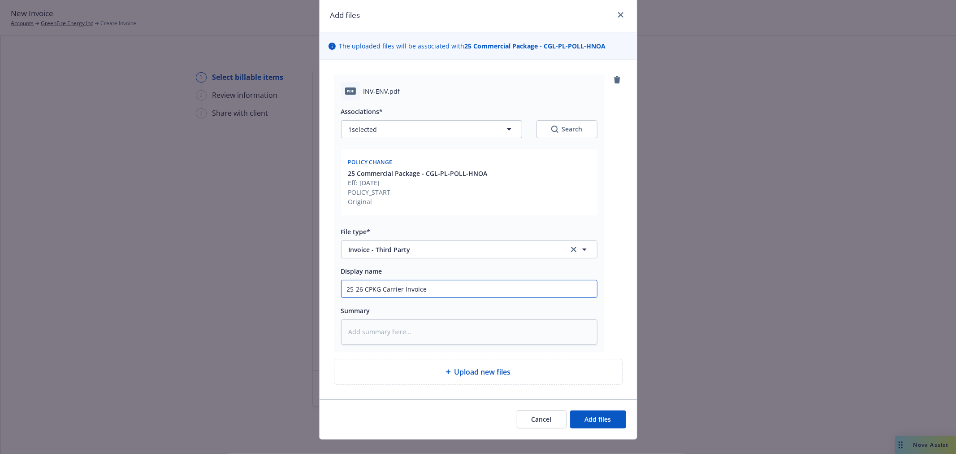
scroll to position [45, 0]
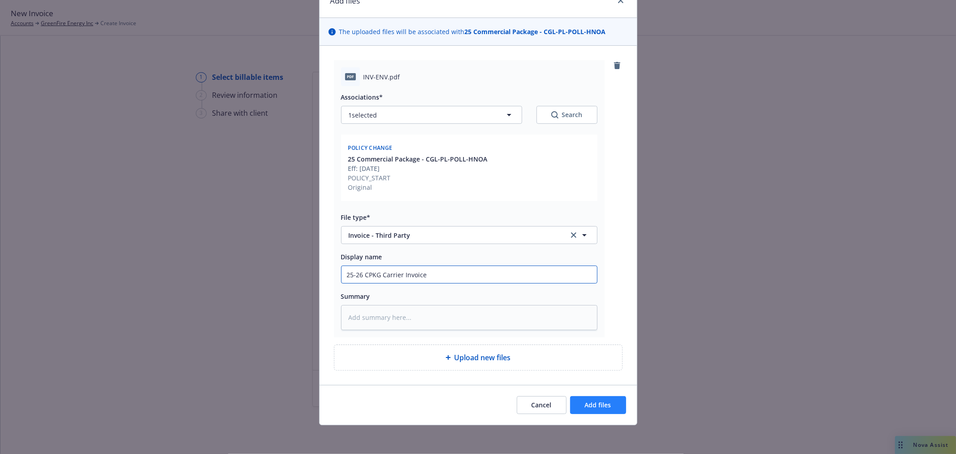
type input "25-26 CPKG Carrier Invoice"
click at [601, 404] on span "Add files" at bounding box center [598, 404] width 26 height 9
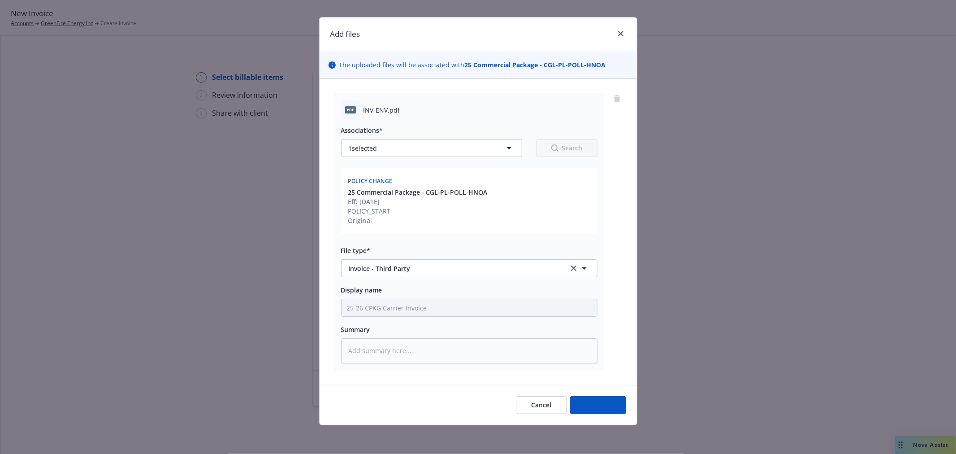
scroll to position [12, 0]
type textarea "x"
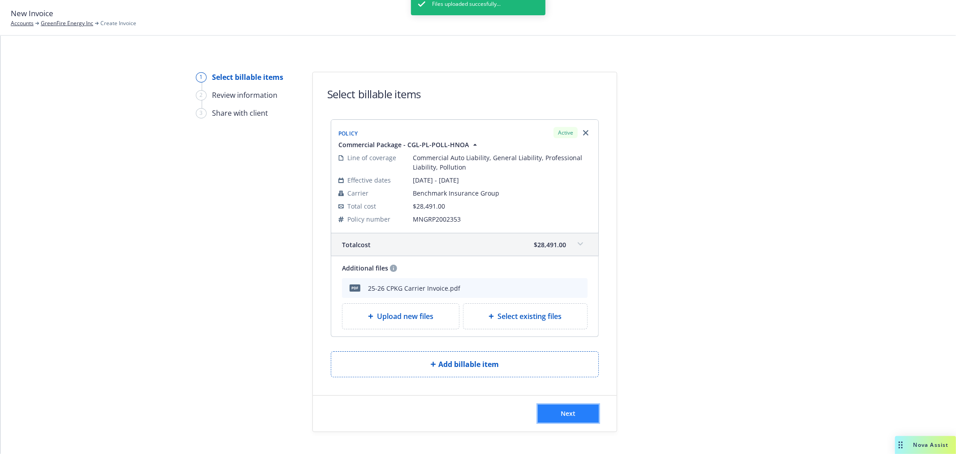
click at [587, 407] on button "Next" at bounding box center [568, 413] width 61 height 18
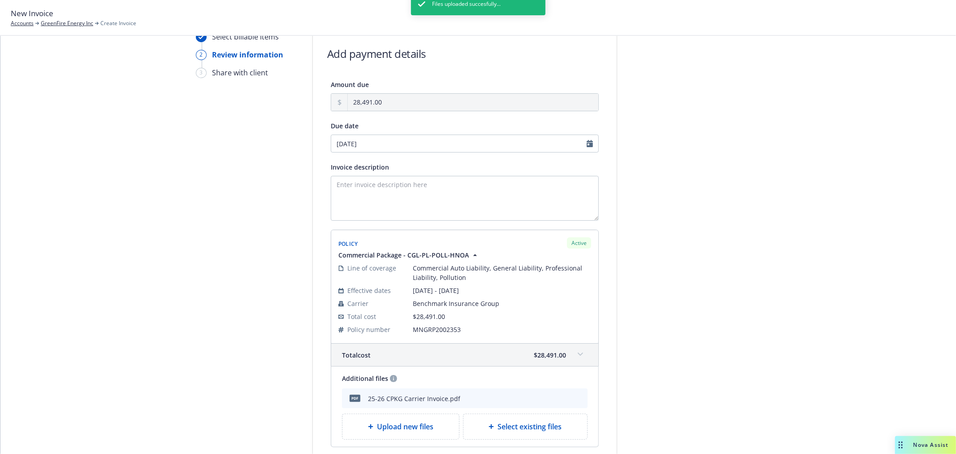
scroll to position [146, 0]
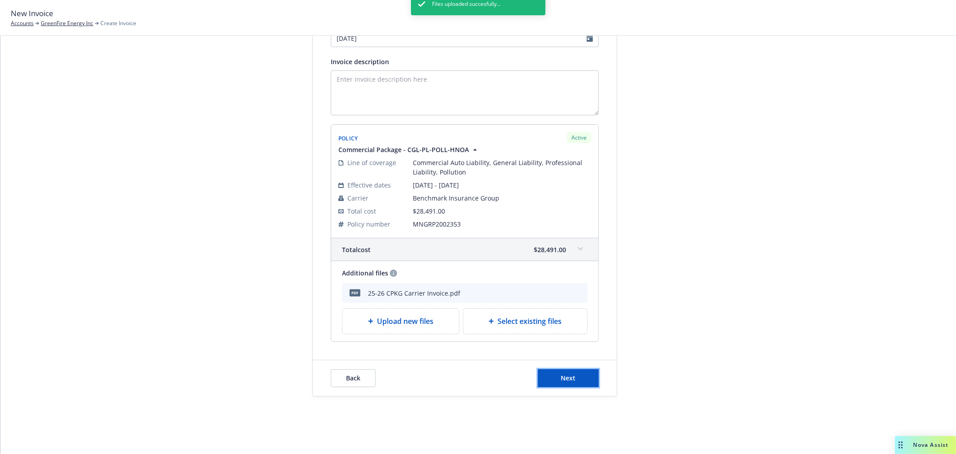
click at [585, 372] on button "Next" at bounding box center [568, 378] width 61 height 18
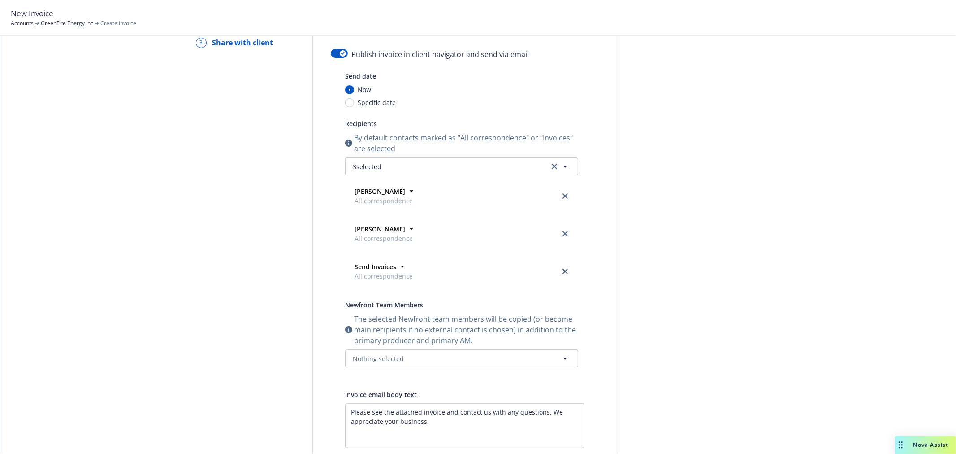
scroll to position [0, 0]
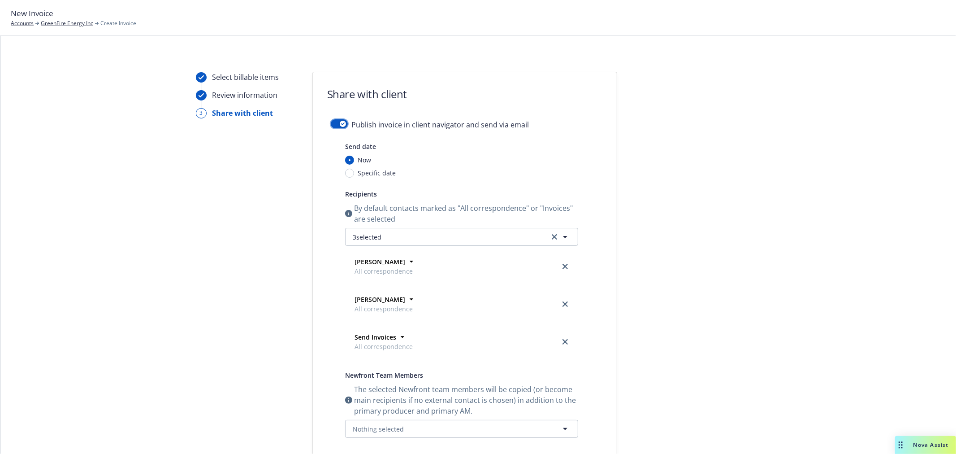
click at [340, 125] on div "button" at bounding box center [343, 124] width 6 height 6
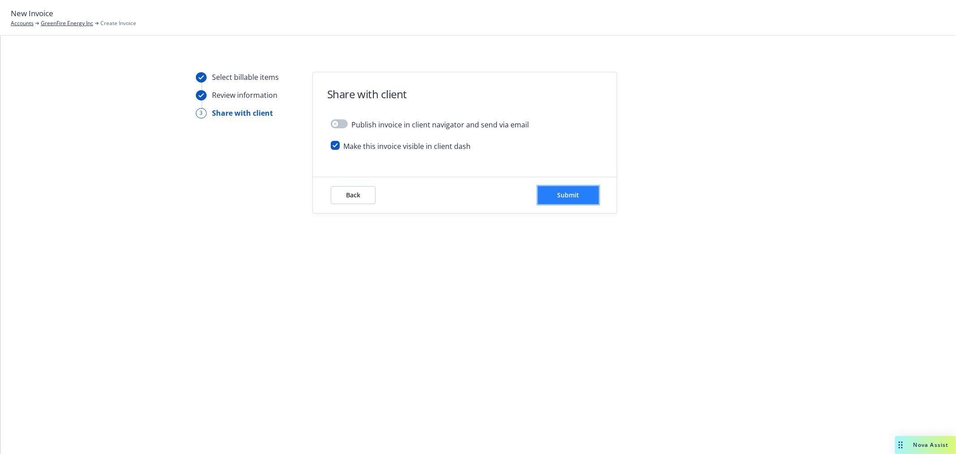
click at [575, 194] on span "Submit" at bounding box center [569, 195] width 22 height 9
